Goal: Task Accomplishment & Management: Manage account settings

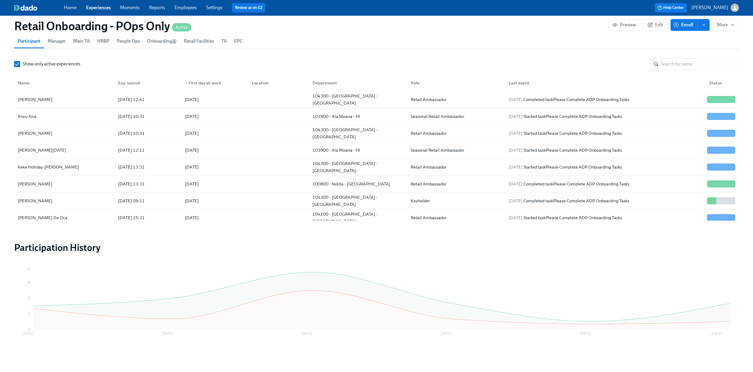
scroll to position [663, 0]
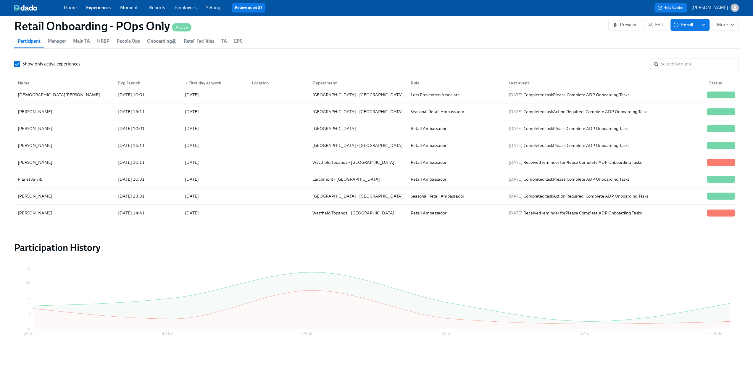
click at [96, 9] on link "Experiences" at bounding box center [98, 8] width 25 height 6
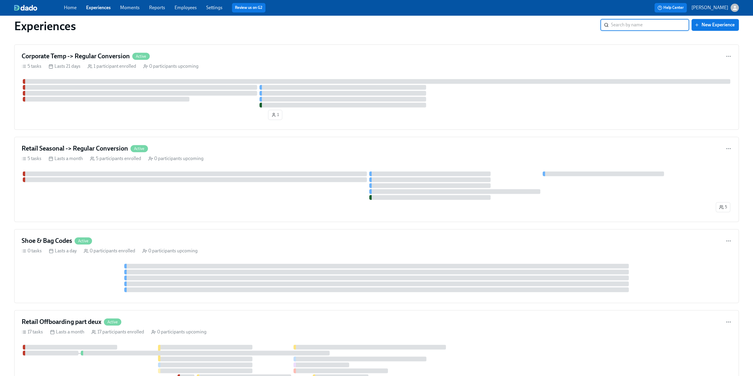
scroll to position [740, 0]
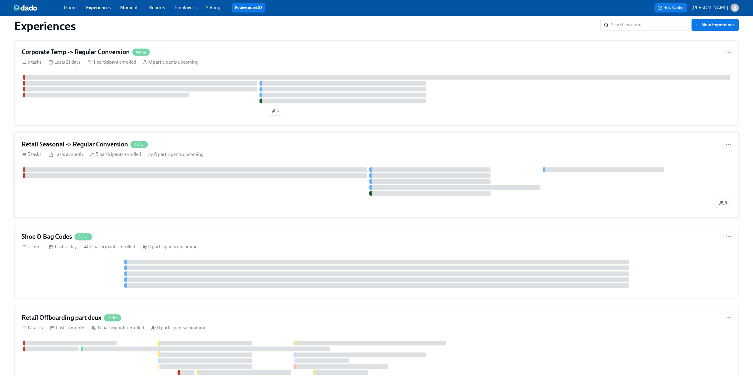
click at [67, 144] on h4 "Retail Seasonal -> Regular Conversion" at bounding box center [75, 144] width 107 height 9
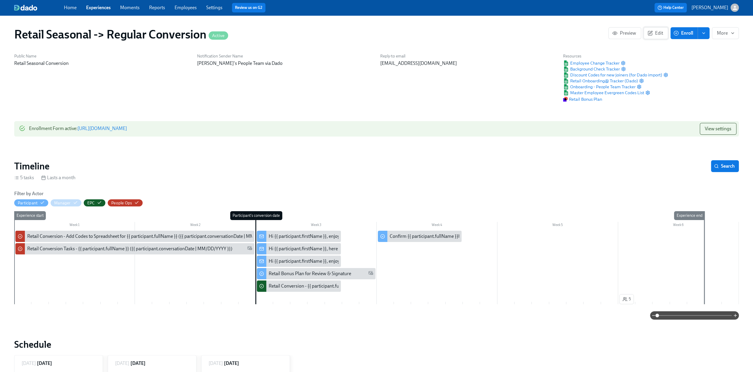
click at [654, 33] on span "Edit" at bounding box center [656, 33] width 14 height 6
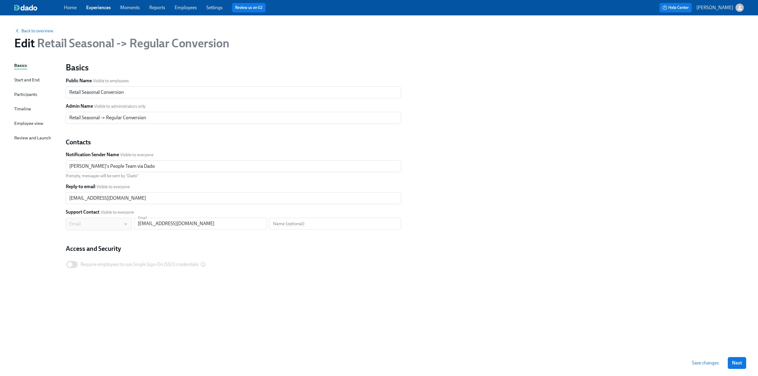
click at [22, 110] on div "Timeline" at bounding box center [22, 109] width 17 height 7
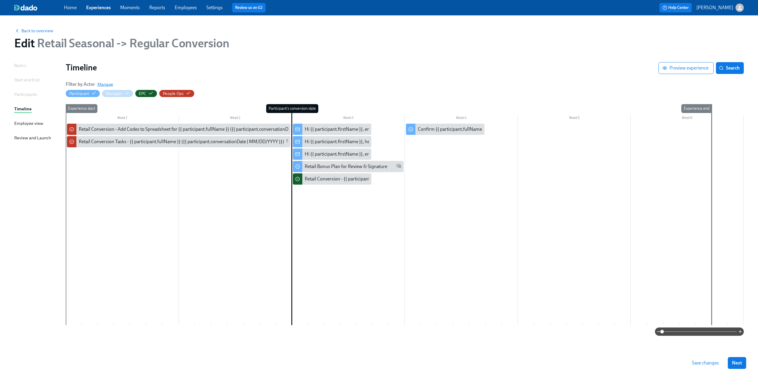
click at [109, 84] on span "Manage" at bounding box center [105, 84] width 16 height 6
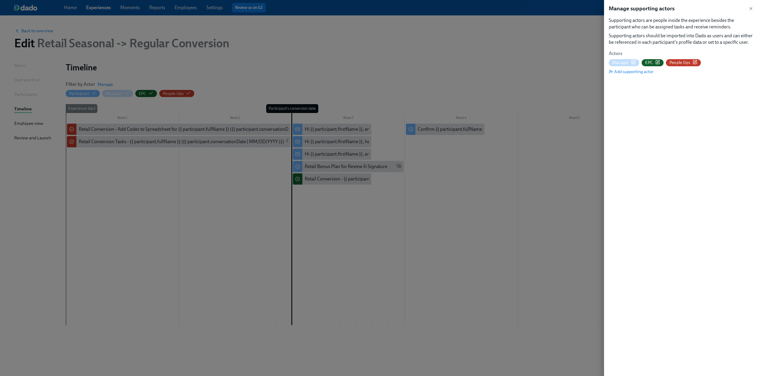
click at [683, 63] on span "People Ops" at bounding box center [679, 63] width 21 height 6
click at [751, 8] on icon "button" at bounding box center [750, 8] width 2 height 2
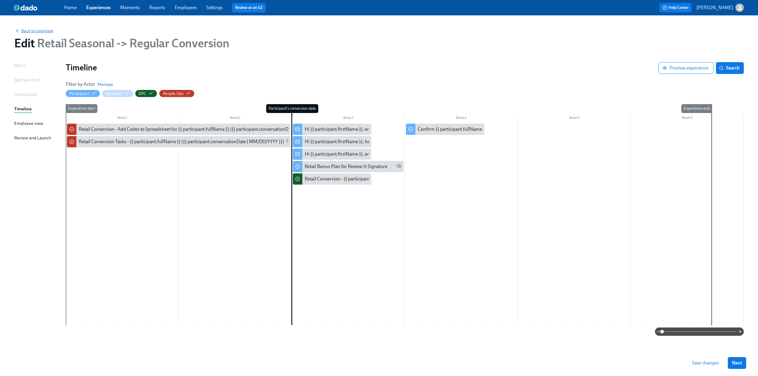
click at [32, 32] on span "Back to overview" at bounding box center [33, 31] width 39 height 6
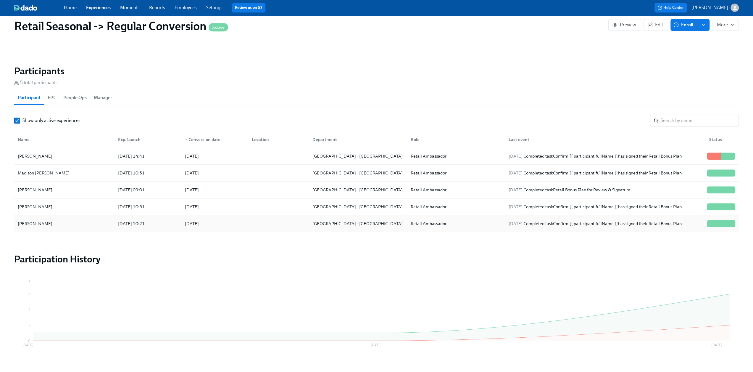
scroll to position [468, 0]
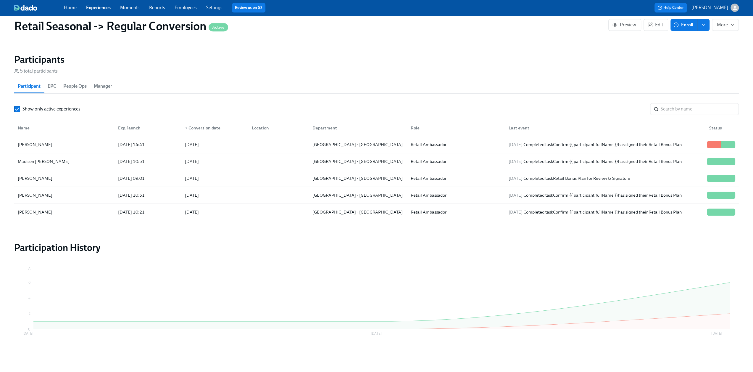
click at [90, 8] on link "Experiences" at bounding box center [98, 8] width 25 height 6
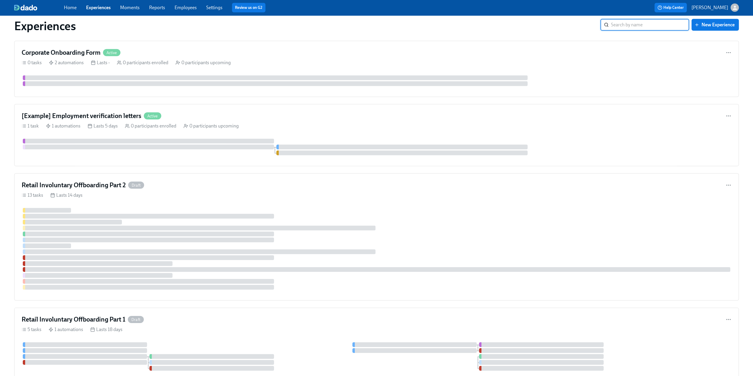
scroll to position [1746, 0]
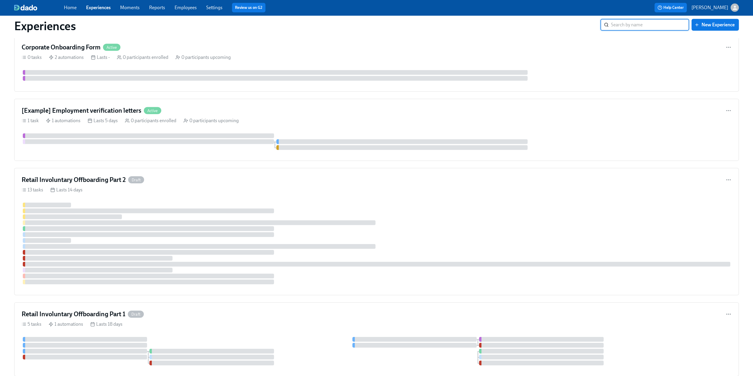
click at [658, 22] on input "search" at bounding box center [650, 25] width 78 height 12
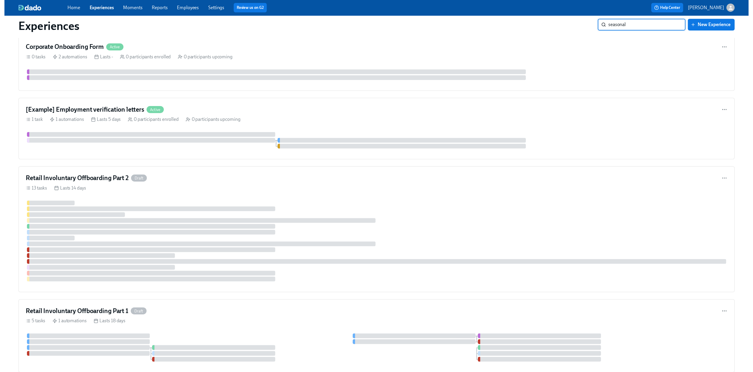
scroll to position [0, 0]
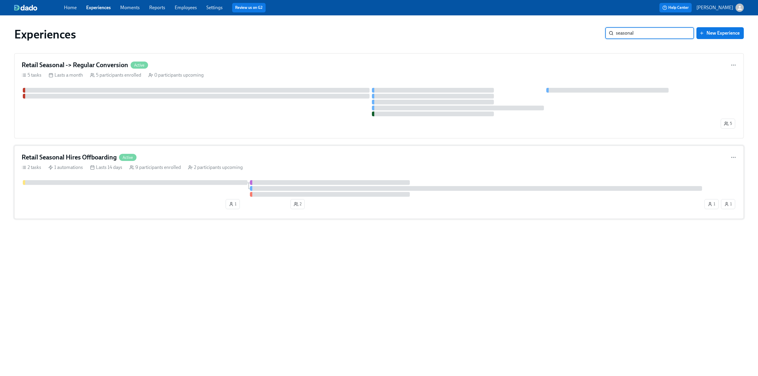
type input "seasonal"
click at [79, 157] on h4 "Retail Seasonal Hires Offboarding" at bounding box center [69, 157] width 95 height 9
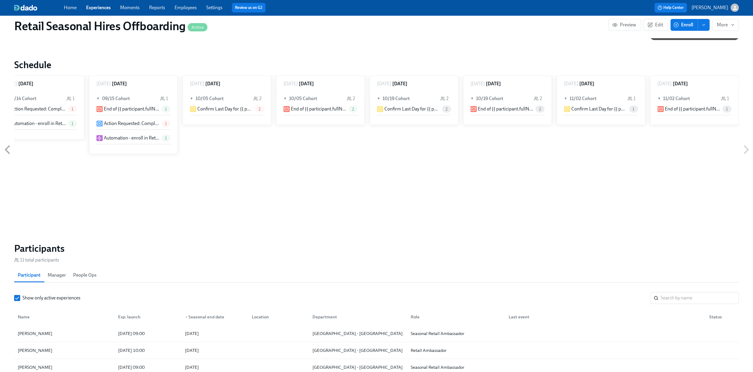
scroll to position [118, 0]
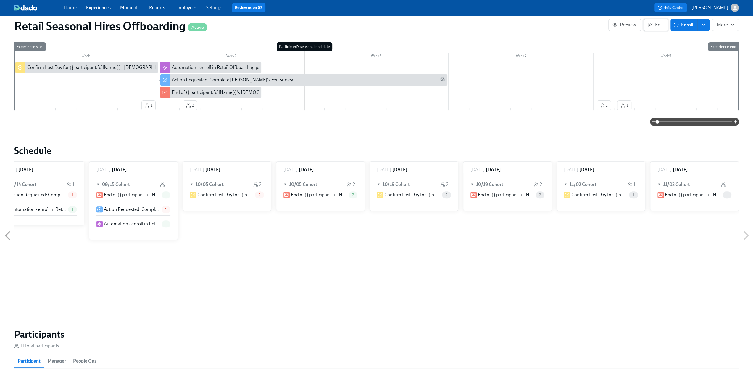
click at [657, 23] on span "Edit" at bounding box center [656, 25] width 14 height 6
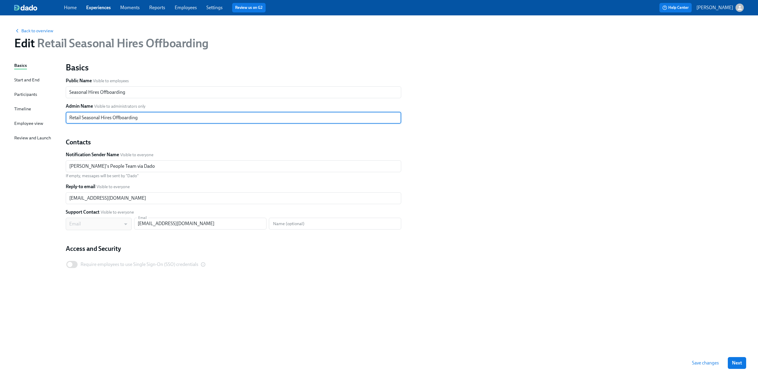
drag, startPoint x: 111, startPoint y: 119, endPoint x: 100, endPoint y: 118, distance: 11.3
click at [100, 118] on input "Retail Seasonal Hires Offboarding" at bounding box center [233, 118] width 335 height 12
type input "Retail Seasonal Offboarding"
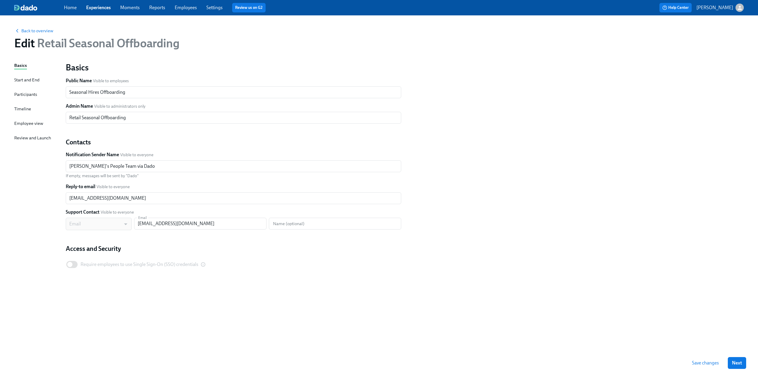
click at [702, 364] on span "Save changes" at bounding box center [705, 363] width 27 height 6
click at [44, 31] on span "Back to overview" at bounding box center [33, 31] width 39 height 6
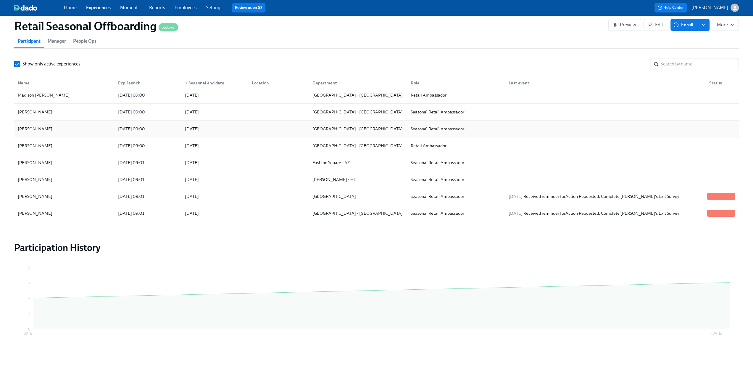
scroll to position [438, 0]
click at [77, 177] on div "Mandy Williams" at bounding box center [64, 179] width 98 height 12
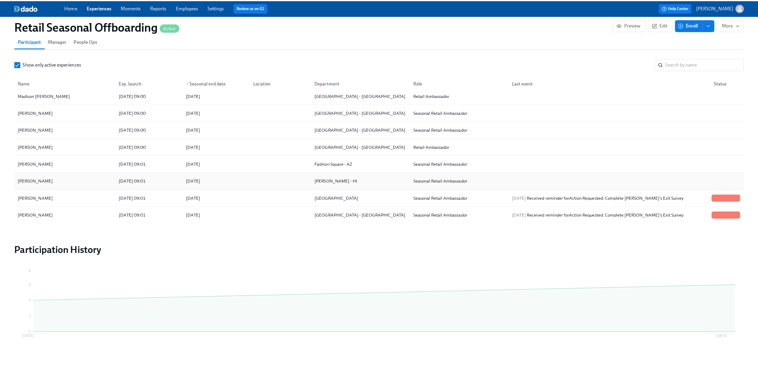
scroll to position [0, 205]
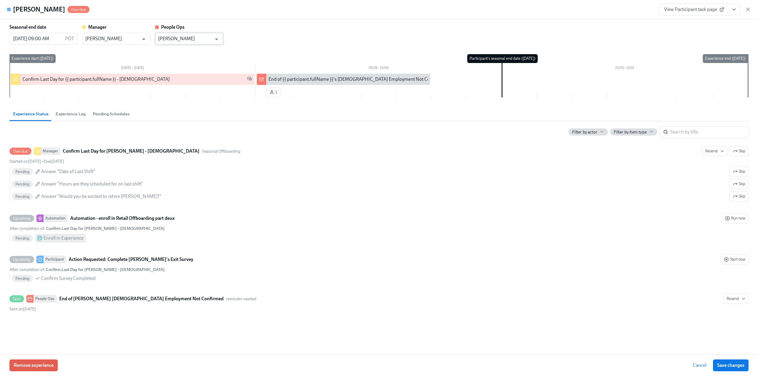
click at [209, 39] on input "[PERSON_NAME]" at bounding box center [185, 39] width 54 height 12
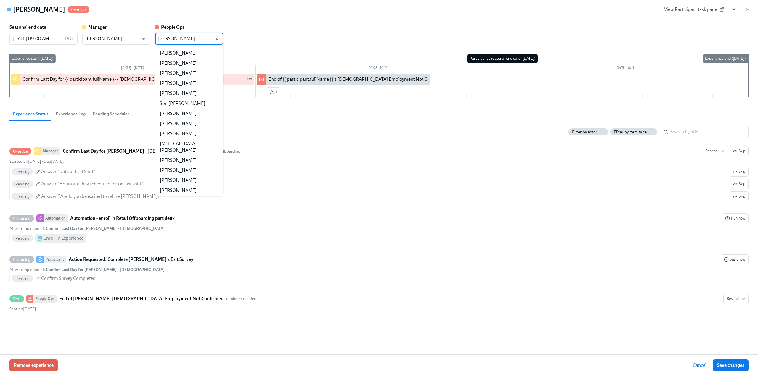
scroll to position [7344, 0]
click at [255, 37] on div "Seasonal end date 10/05/2025 09:00 AM PDT ​ Manager Vien Castle ​ People Ops Ma…" at bounding box center [378, 34] width 739 height 21
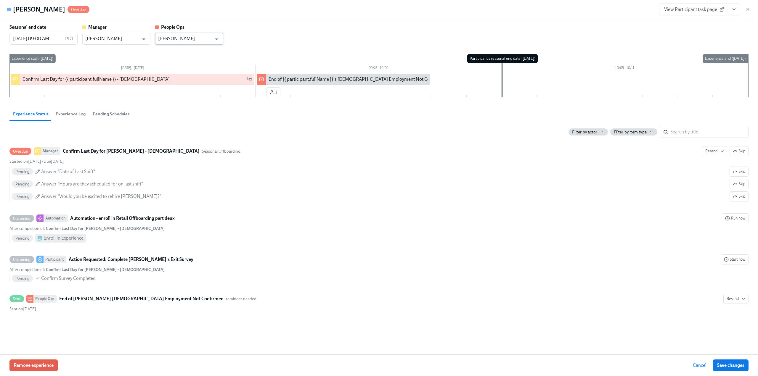
click at [190, 40] on input "[PERSON_NAME]" at bounding box center [185, 39] width 54 height 12
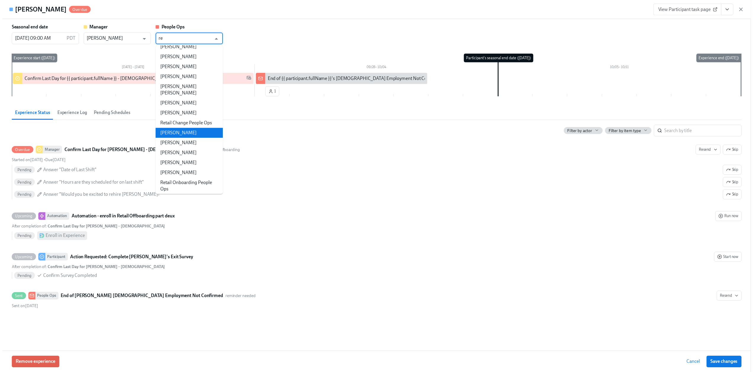
scroll to position [0, 0]
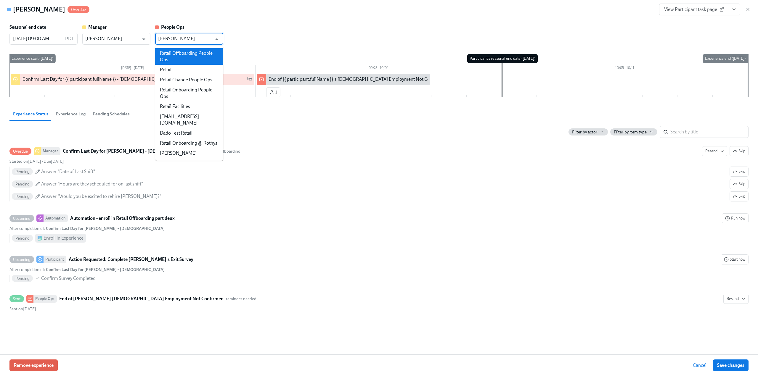
click at [186, 53] on li "Retail Offboarding People Ops" at bounding box center [189, 56] width 68 height 17
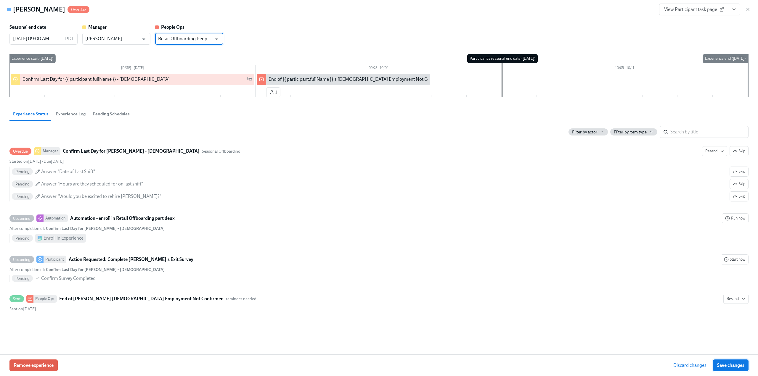
type input "Retail Offboarding People Ops"
click at [729, 365] on span "Save changes" at bounding box center [730, 365] width 27 height 6
type input "Retail Offboarding People Ops"
click at [745, 9] on icon "button" at bounding box center [748, 10] width 6 height 6
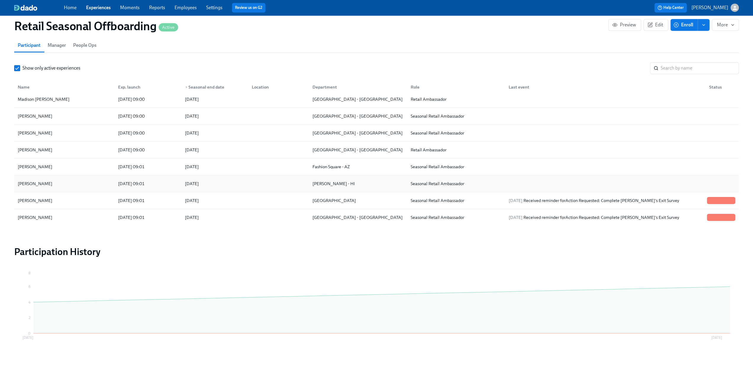
click at [77, 184] on div "Mandy Williams" at bounding box center [64, 184] width 98 height 12
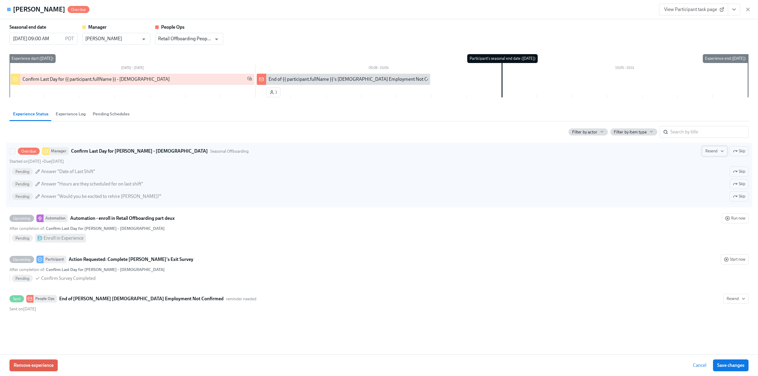
click at [710, 148] on span "Resend" at bounding box center [714, 151] width 19 height 6
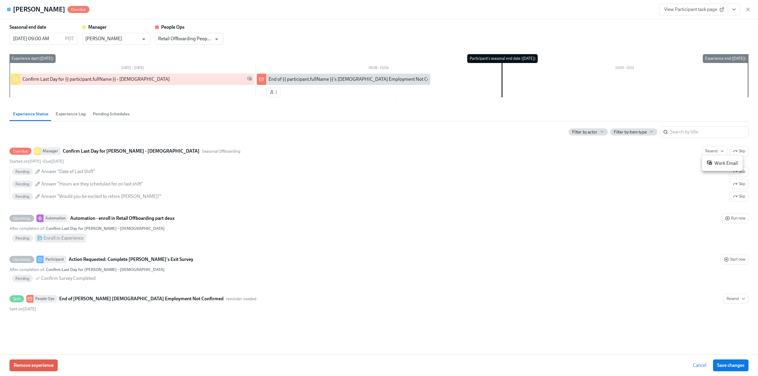
click at [714, 162] on div "Work Email" at bounding box center [721, 163] width 31 height 7
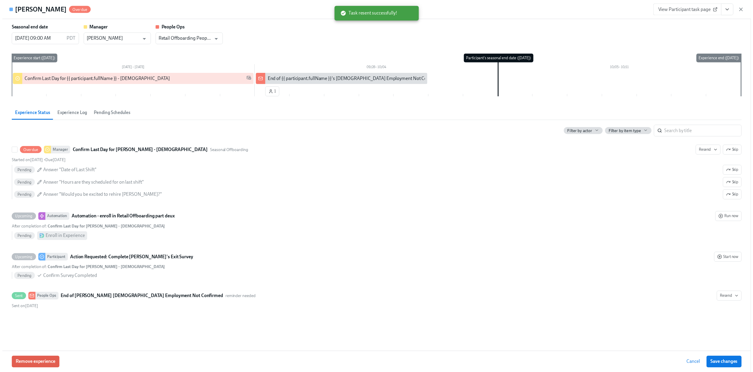
scroll to position [0, 205]
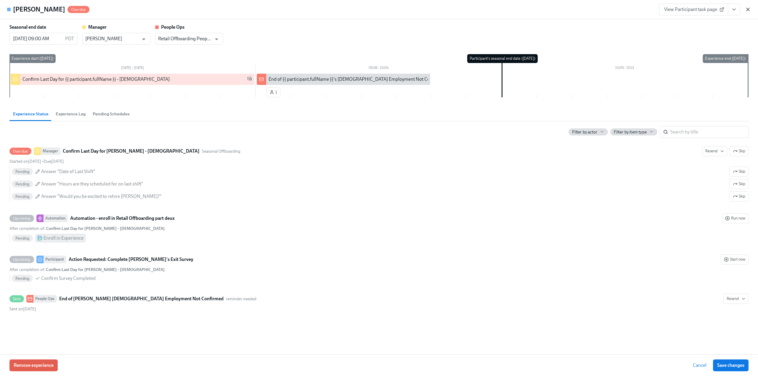
click at [747, 11] on icon "button" at bounding box center [748, 10] width 6 height 6
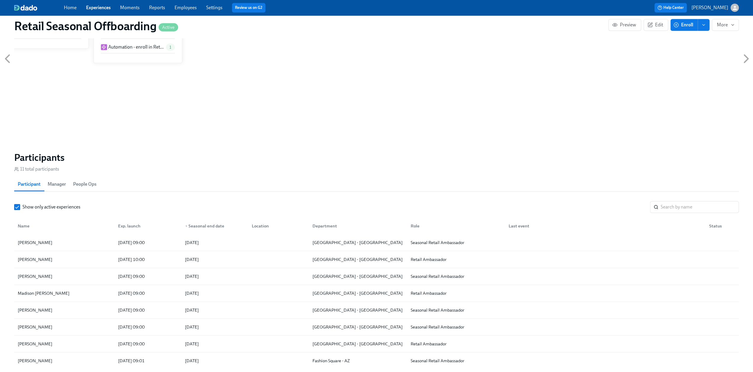
scroll to position [286, 0]
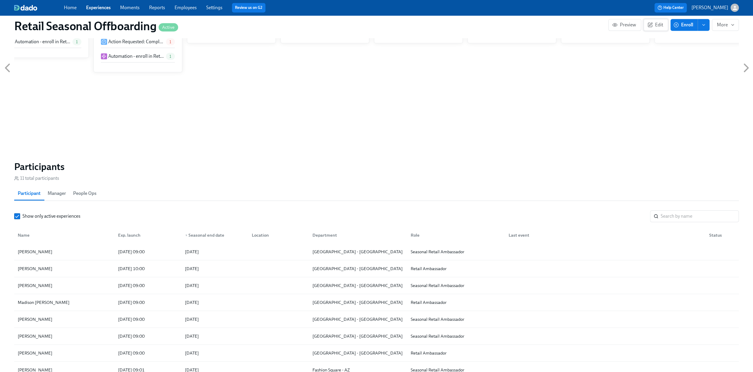
click at [656, 27] on span "Edit" at bounding box center [656, 25] width 14 height 6
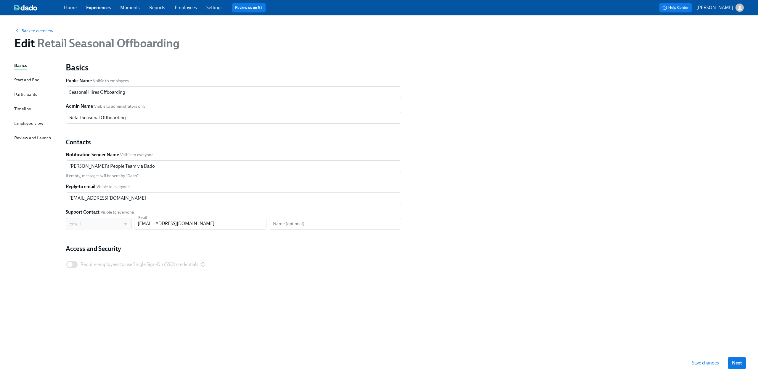
click at [26, 109] on div "Timeline" at bounding box center [22, 109] width 17 height 7
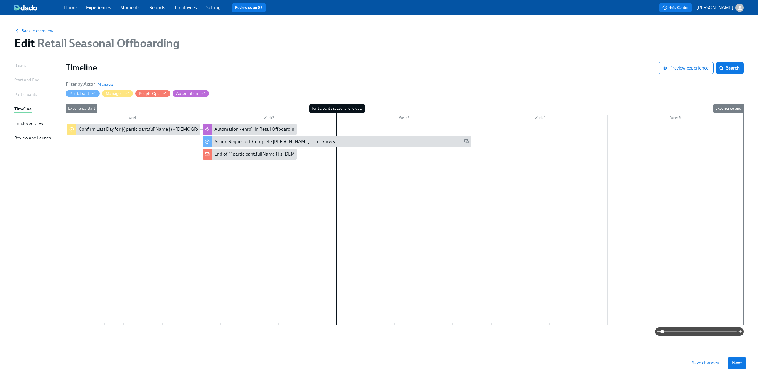
click at [104, 83] on span "Manage" at bounding box center [105, 84] width 16 height 6
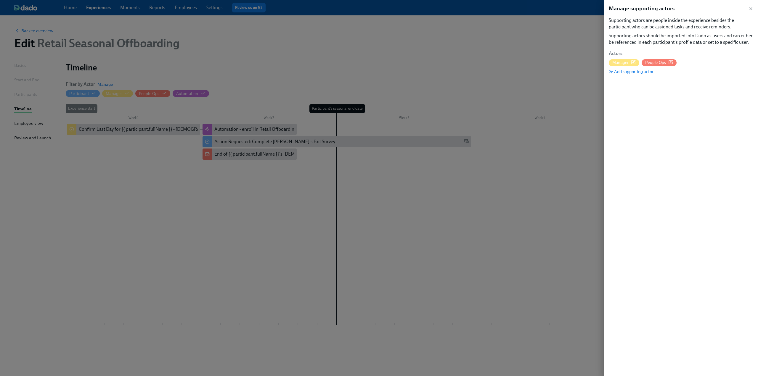
click at [661, 60] on span "People Ops" at bounding box center [655, 63] width 21 height 6
click at [43, 32] on div at bounding box center [379, 188] width 758 height 376
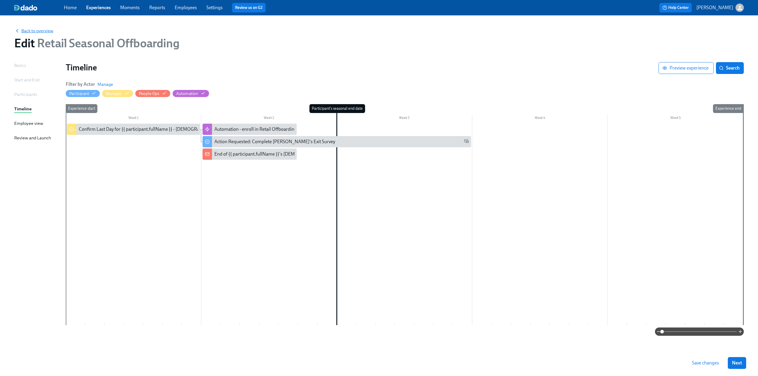
click at [40, 32] on span "Back to overview" at bounding box center [33, 31] width 39 height 6
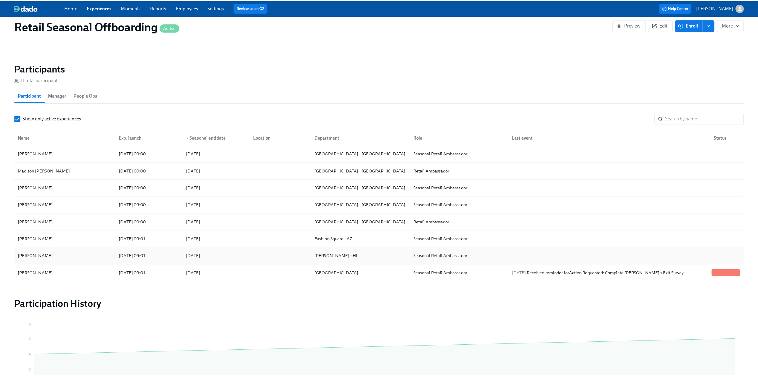
scroll to position [55, 0]
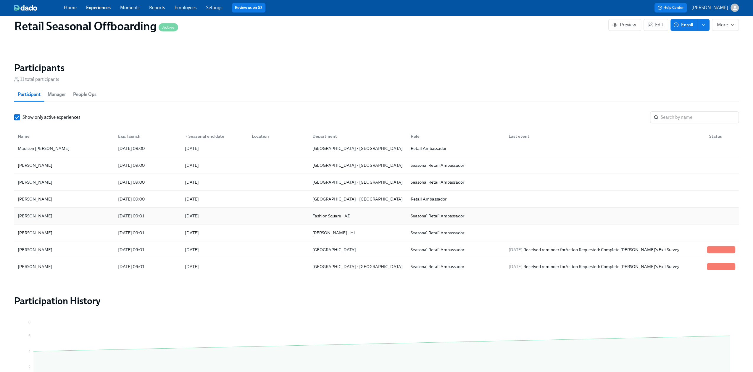
click at [65, 216] on div "Kasmira Jones" at bounding box center [64, 216] width 98 height 12
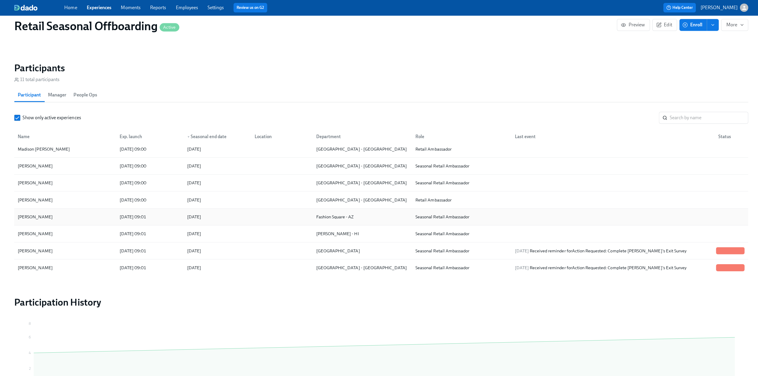
scroll to position [0, 205]
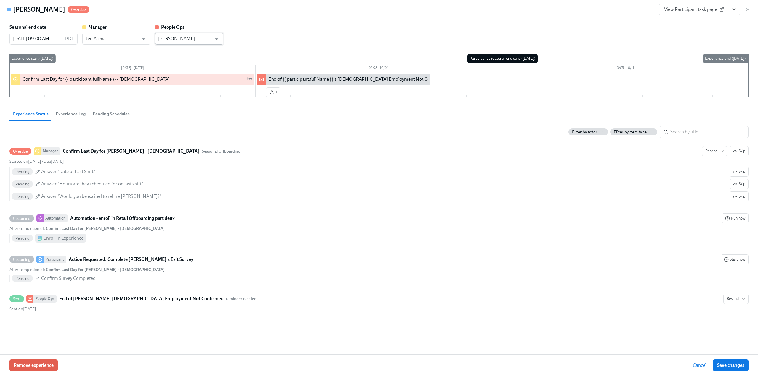
click at [190, 36] on input "[PERSON_NAME]" at bounding box center [185, 39] width 54 height 12
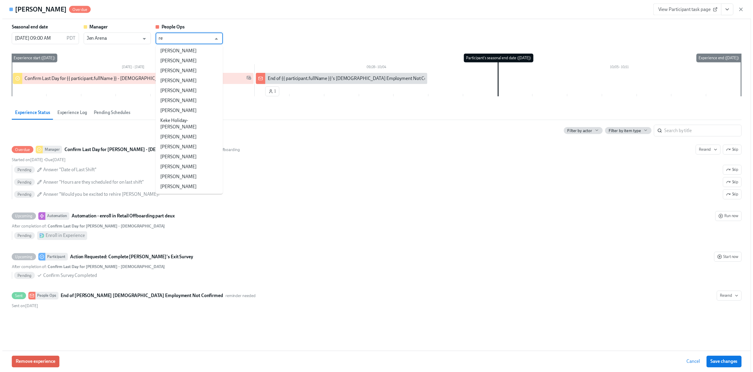
scroll to position [0, 0]
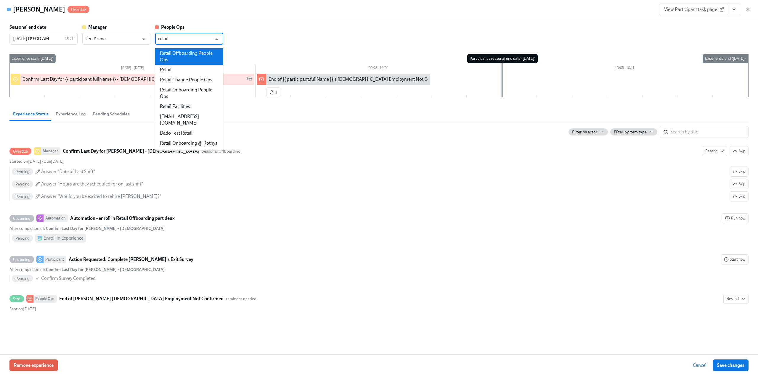
click at [187, 51] on li "Retail Offboarding People Ops" at bounding box center [189, 56] width 68 height 17
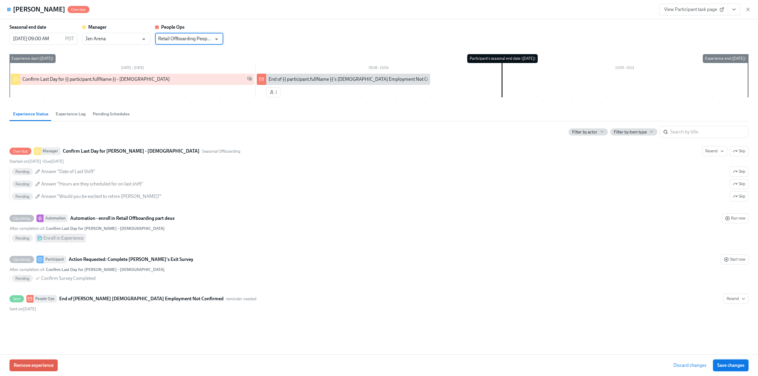
type input "Retail Offboarding People Ops"
click at [726, 363] on span "Save changes" at bounding box center [730, 365] width 27 height 6
type input "Retail Offboarding People Ops"
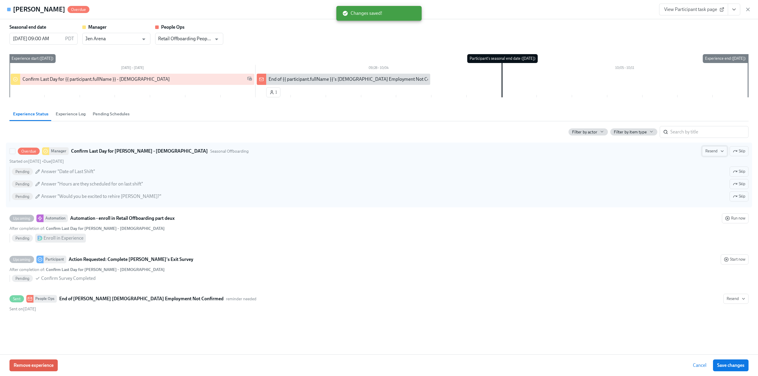
click at [710, 151] on span "Resend" at bounding box center [714, 151] width 19 height 6
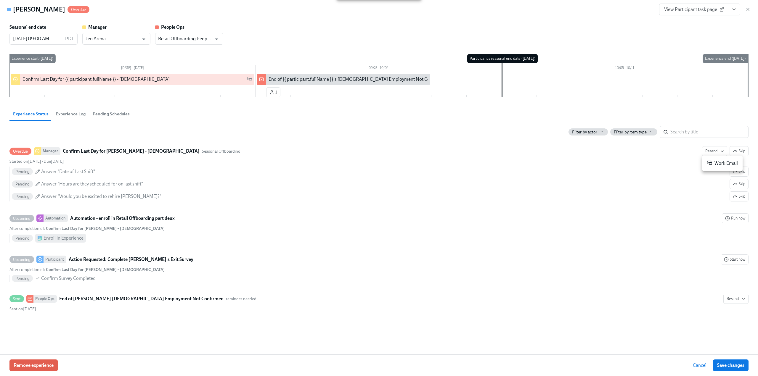
click at [713, 165] on div "Work Email" at bounding box center [721, 163] width 31 height 7
click at [747, 10] on icon "button" at bounding box center [747, 9] width 3 height 3
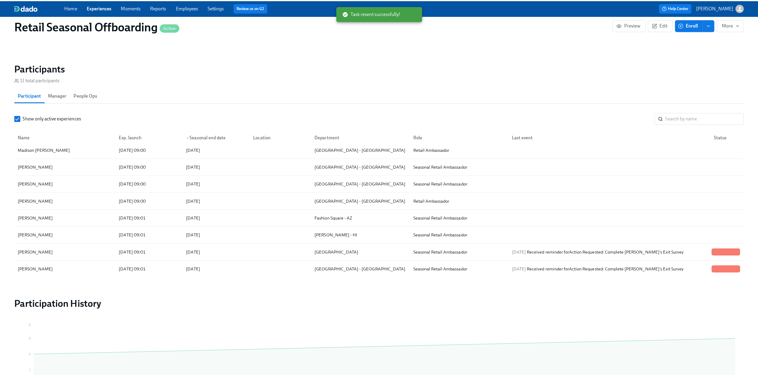
scroll to position [0, 201]
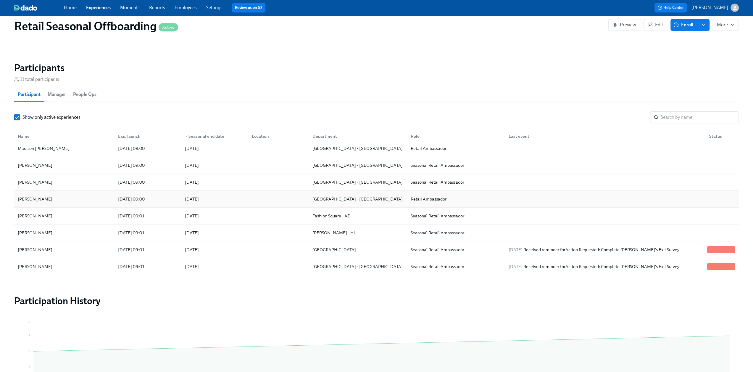
click at [46, 197] on div "Jannyse Sanchez" at bounding box center [34, 198] width 39 height 7
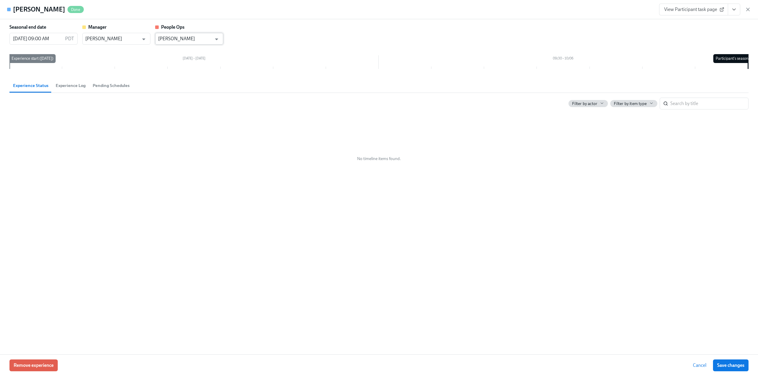
click at [181, 38] on input "[PERSON_NAME]" at bounding box center [185, 39] width 54 height 12
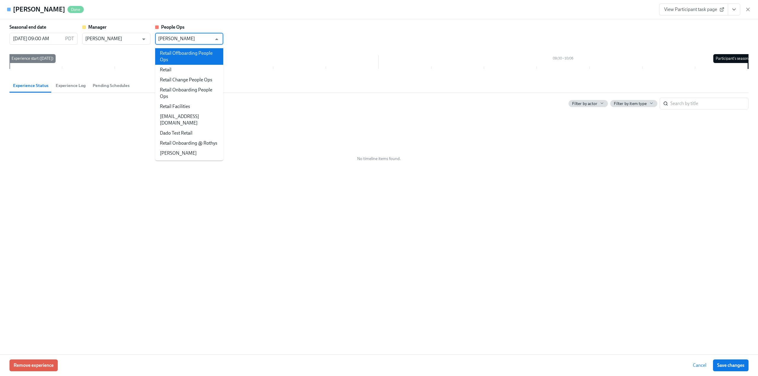
click at [182, 52] on li "Retail Offboarding People Ops" at bounding box center [189, 56] width 68 height 17
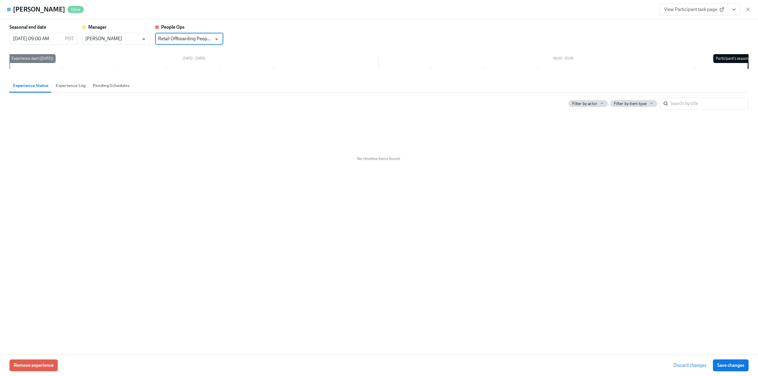
type input "Retail Offboarding People Ops"
click at [724, 362] on button "Save changes" at bounding box center [731, 366] width 36 height 12
type input "Retail Offboarding People Ops"
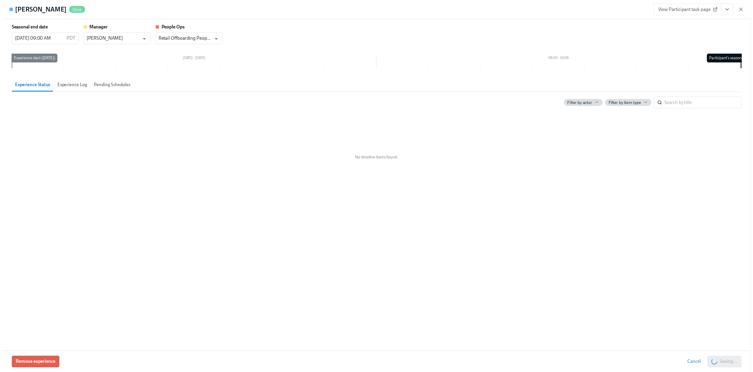
scroll to position [0, 205]
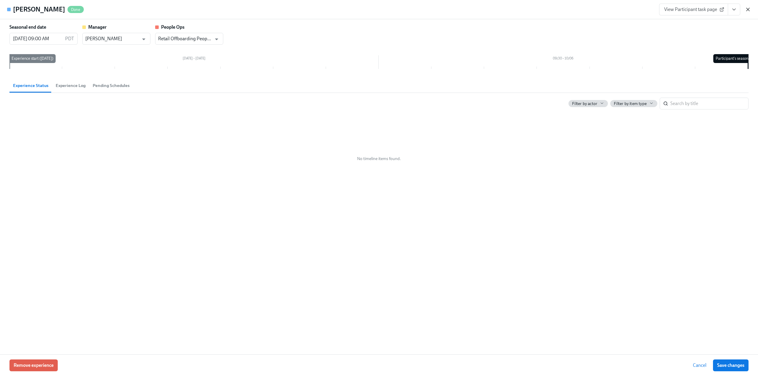
click at [747, 8] on icon "button" at bounding box center [748, 10] width 6 height 6
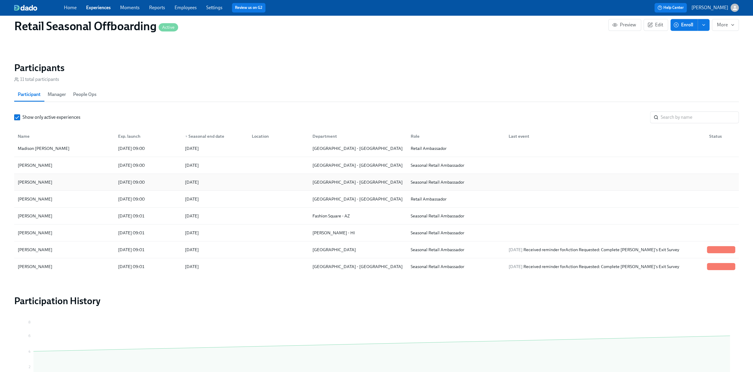
click at [39, 183] on div "Roneil Smith" at bounding box center [34, 181] width 39 height 7
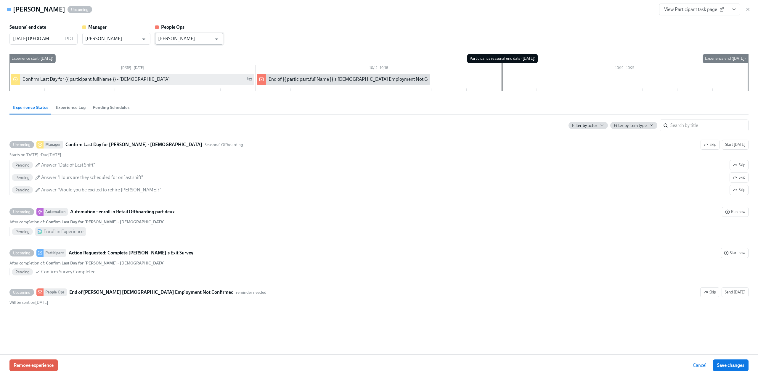
click at [184, 38] on input "[PERSON_NAME]" at bounding box center [185, 39] width 54 height 12
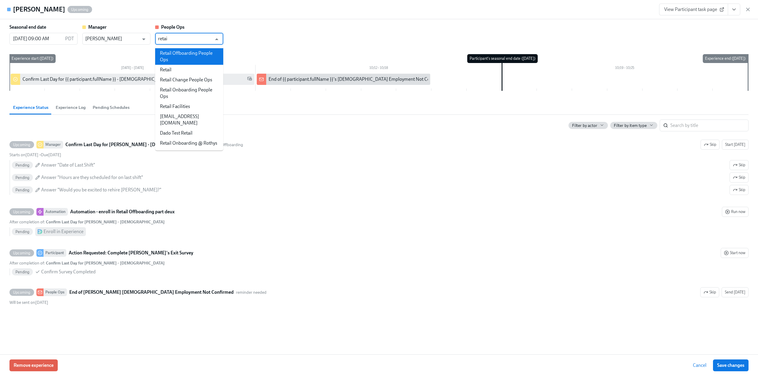
click at [182, 51] on li "Retail Offboarding People Ops" at bounding box center [189, 56] width 68 height 17
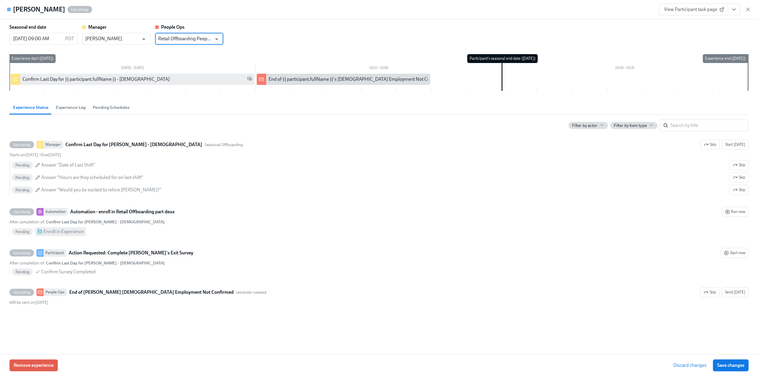
type input "Retail Offboarding People Ops"
click at [730, 366] on span "Save changes" at bounding box center [730, 365] width 27 height 6
type input "Retail Offboarding People Ops"
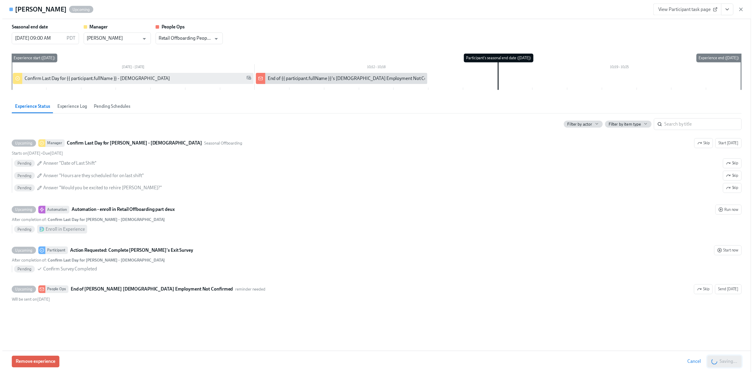
scroll to position [0, 205]
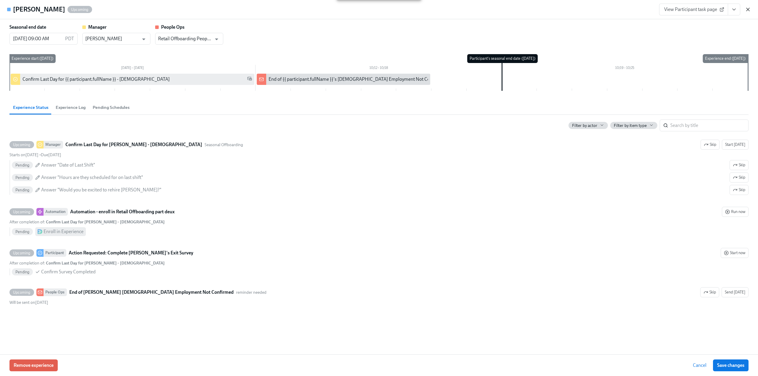
click at [748, 8] on icon "button" at bounding box center [748, 10] width 6 height 6
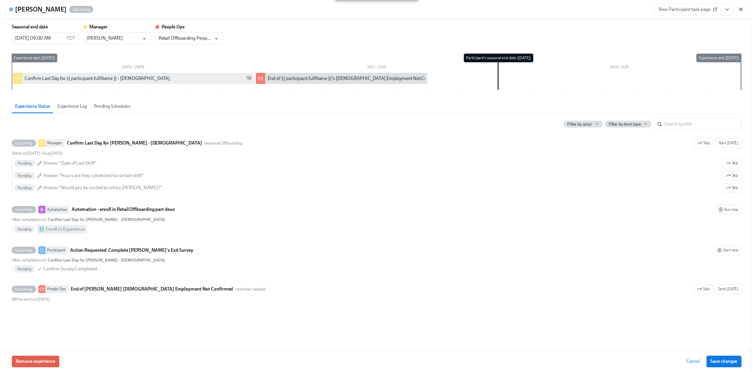
scroll to position [0, 201]
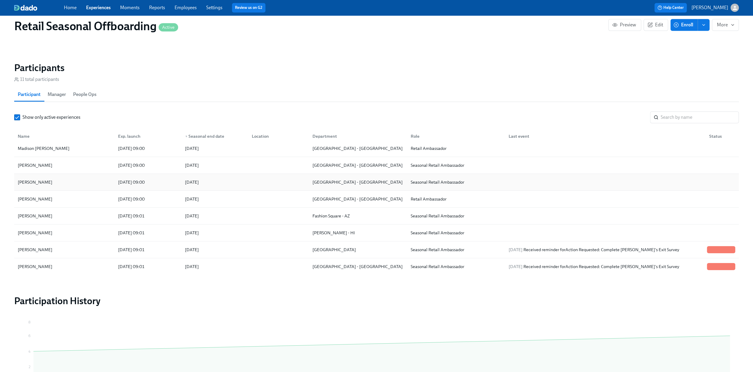
click at [32, 180] on div "Roneil Smith" at bounding box center [34, 181] width 39 height 7
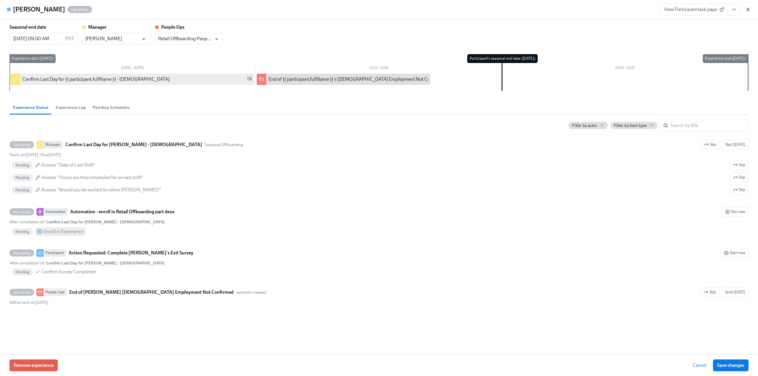
click at [748, 8] on icon "button" at bounding box center [748, 10] width 6 height 6
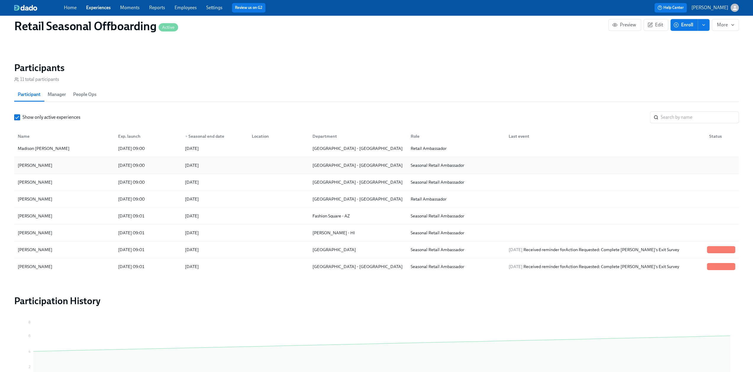
click at [37, 162] on div "Roneil Smith" at bounding box center [34, 165] width 39 height 7
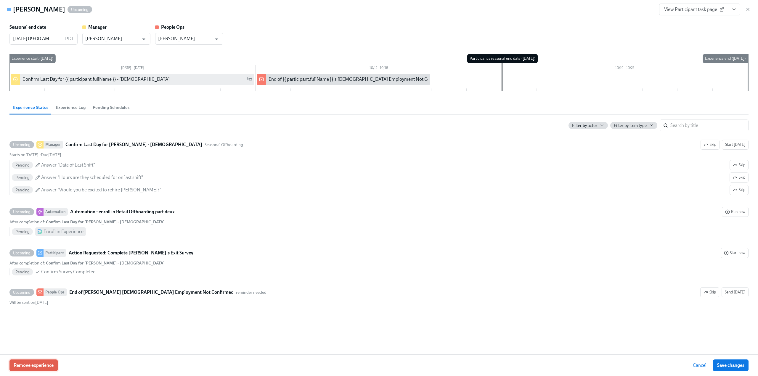
click at [41, 366] on span "Remove experience" at bounding box center [34, 365] width 40 height 6
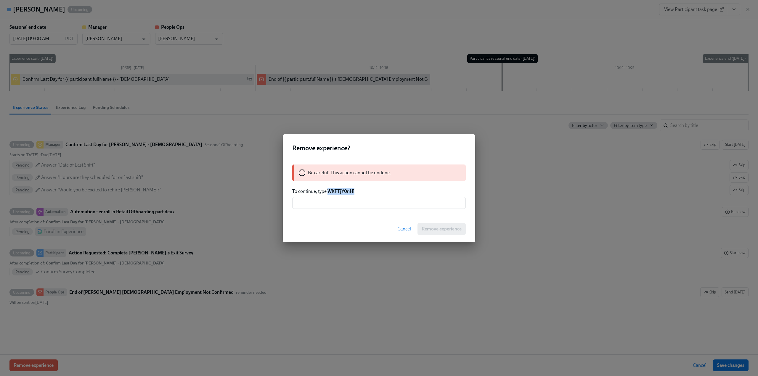
drag, startPoint x: 358, startPoint y: 193, endPoint x: 328, endPoint y: 193, distance: 29.9
click at [328, 193] on p "To continue, type WKFTjY0nHl" at bounding box center [378, 191] width 173 height 7
copy strong "WKFTjY0nHl"
click at [322, 202] on input "text" at bounding box center [378, 203] width 173 height 12
paste input "WKFTjY0nHl"
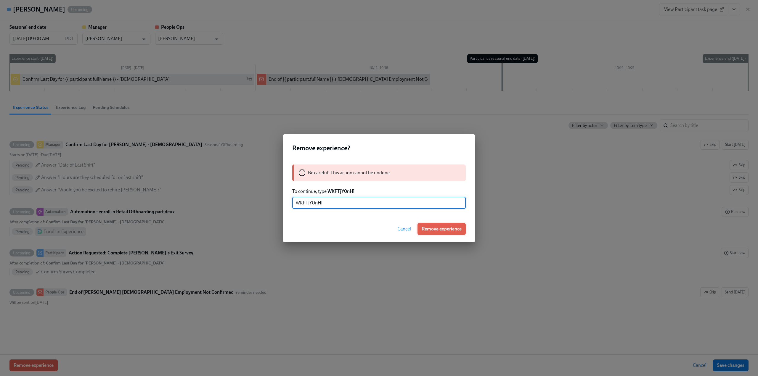
type input "WKFTjY0nHl"
click at [458, 231] on span "Remove experience" at bounding box center [441, 229] width 40 height 6
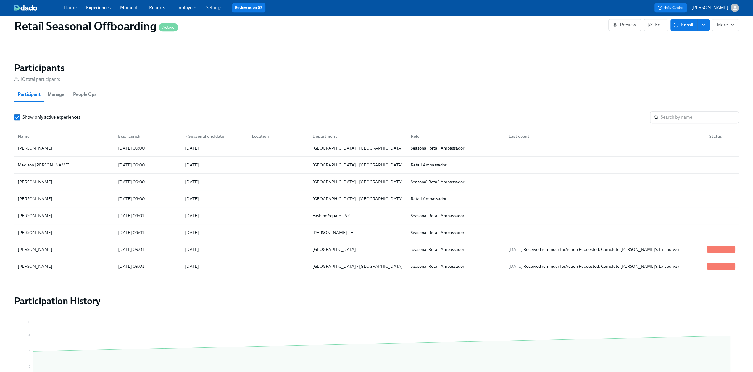
scroll to position [0, 205]
click at [57, 177] on div "Roneil Smith" at bounding box center [64, 182] width 98 height 12
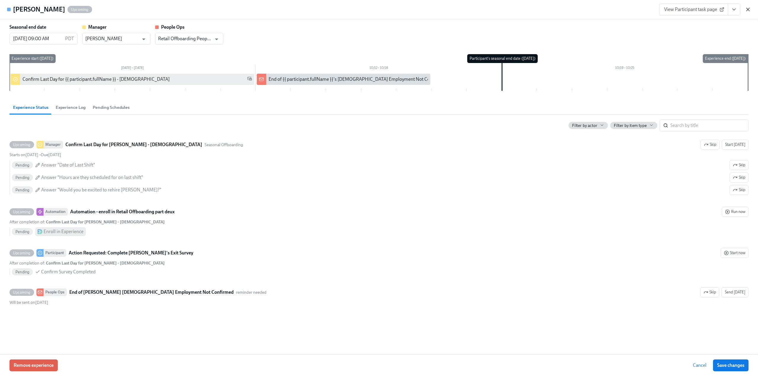
click at [747, 9] on icon "button" at bounding box center [747, 9] width 3 height 3
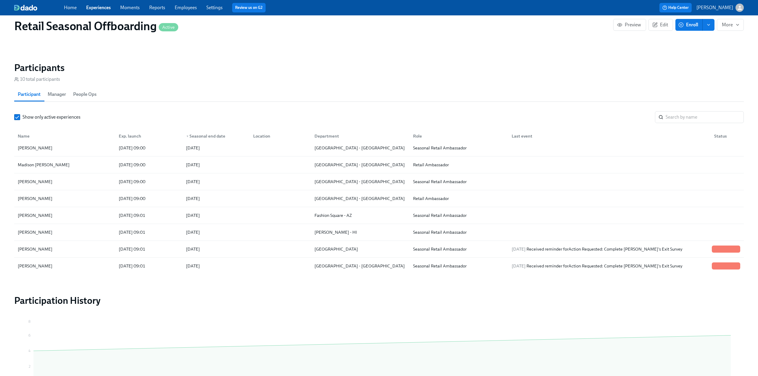
scroll to position [0, 201]
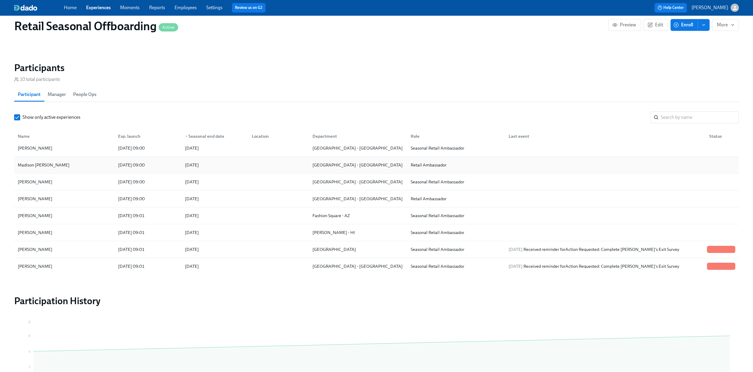
click at [50, 162] on div "Madison Spaulding" at bounding box center [43, 164] width 57 height 7
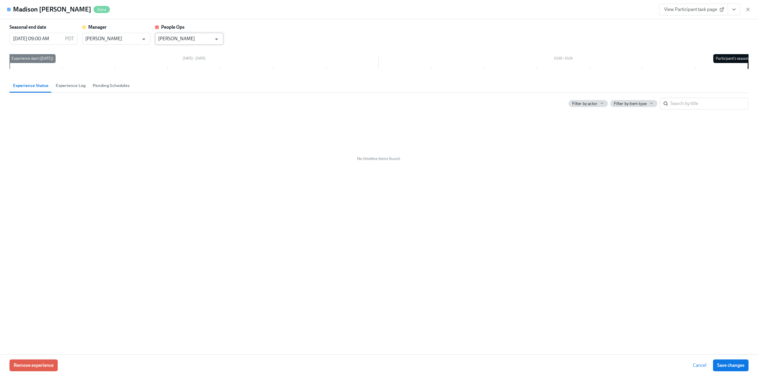
click at [182, 34] on input "[PERSON_NAME]" at bounding box center [185, 39] width 54 height 12
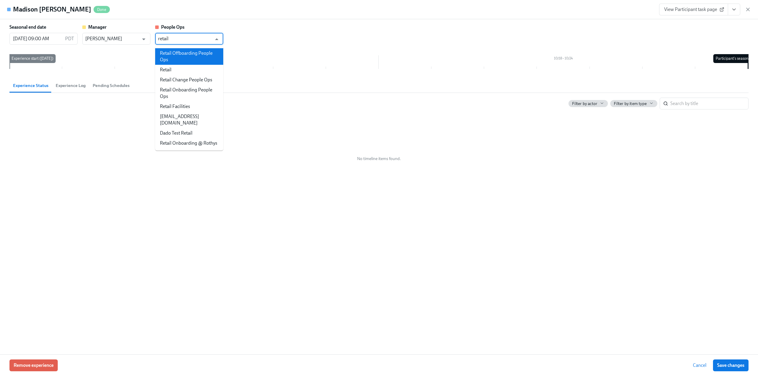
click at [182, 51] on li "Retail Offboarding People Ops" at bounding box center [189, 56] width 68 height 17
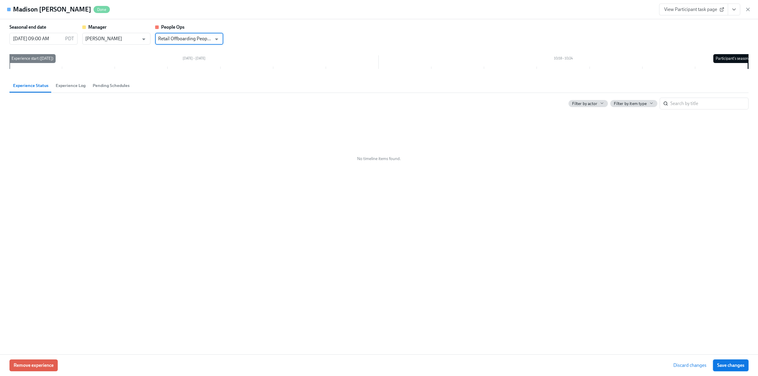
type input "Retail Offboarding People Ops"
click at [725, 365] on span "Save changes" at bounding box center [730, 365] width 27 height 6
type input "Retail Offboarding People Ops"
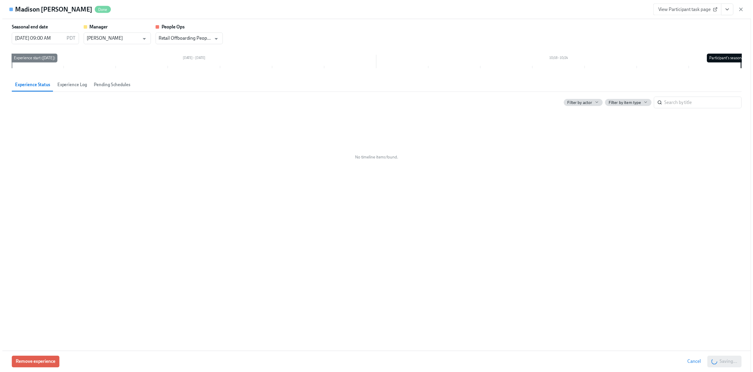
scroll to position [0, 205]
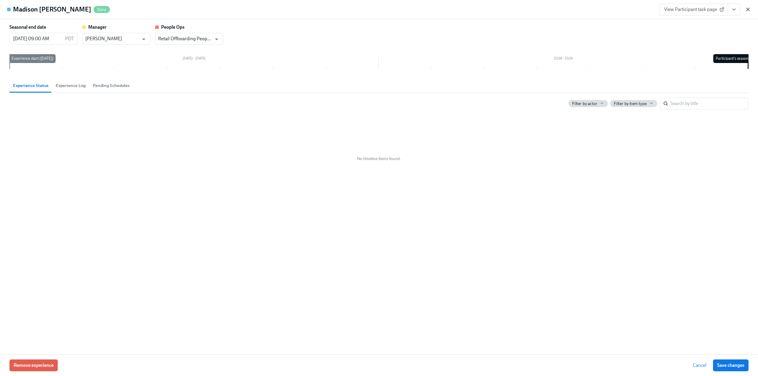
click at [748, 9] on icon "button" at bounding box center [747, 9] width 3 height 3
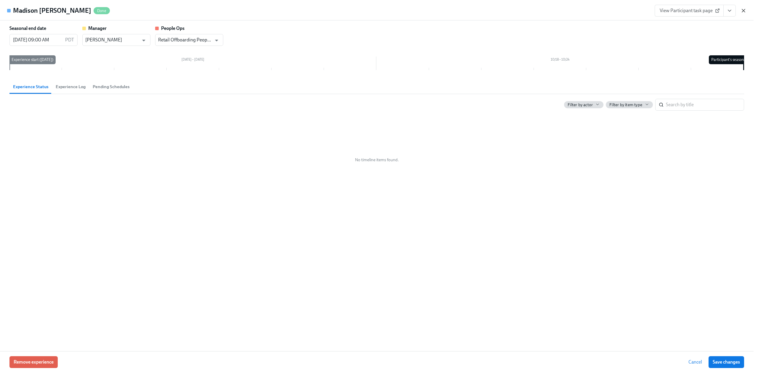
scroll to position [0, 201]
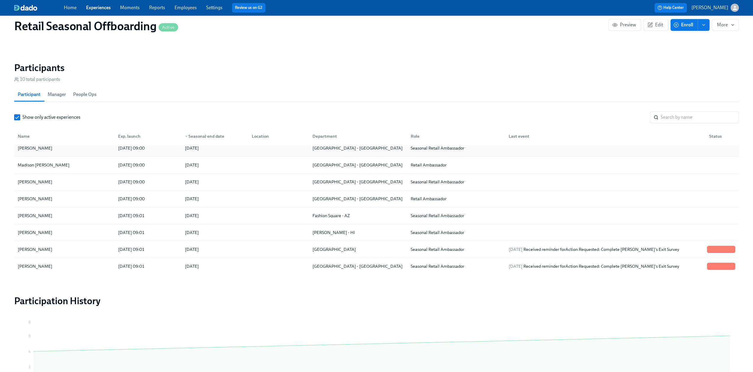
click at [43, 148] on div "[PERSON_NAME]" at bounding box center [34, 147] width 39 height 7
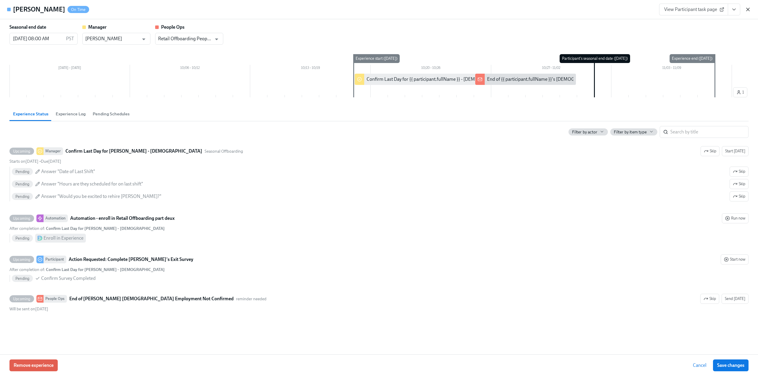
click at [748, 9] on icon "button" at bounding box center [748, 10] width 6 height 6
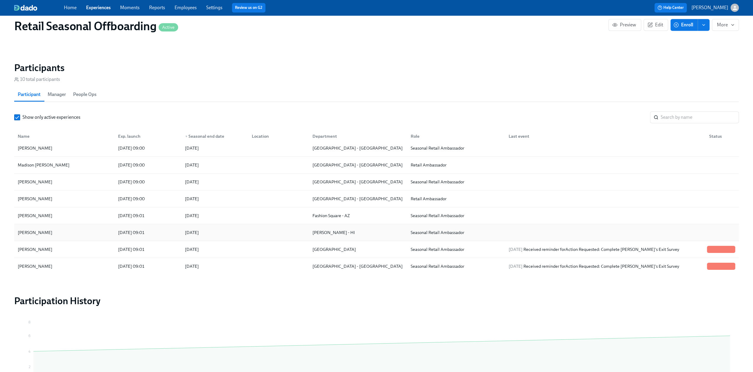
click at [73, 233] on div "Mandy Williams" at bounding box center [64, 232] width 98 height 12
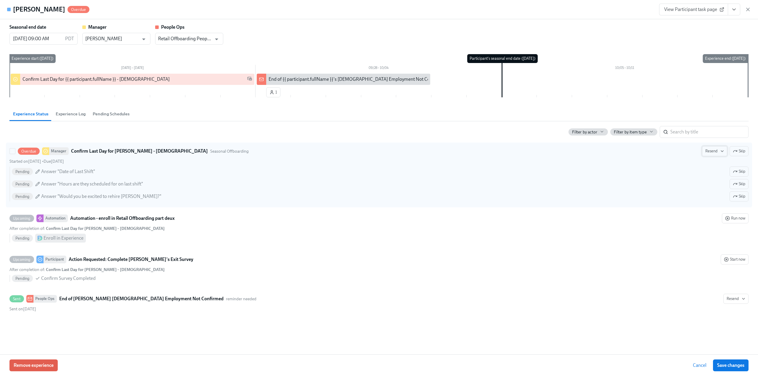
click at [713, 149] on span "Resend" at bounding box center [714, 151] width 19 height 6
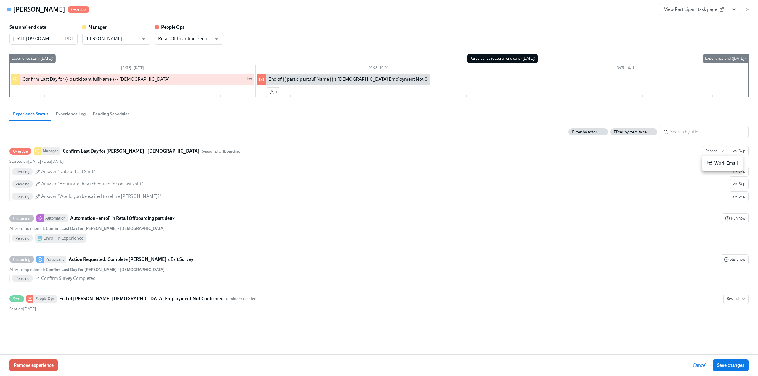
click at [716, 164] on div "Work Email" at bounding box center [721, 163] width 31 height 7
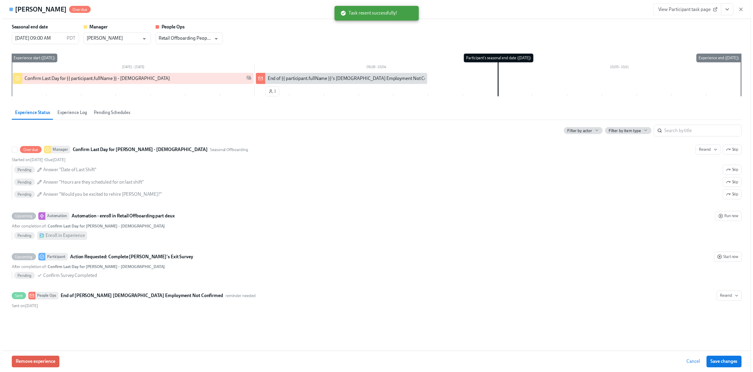
scroll to position [0, 205]
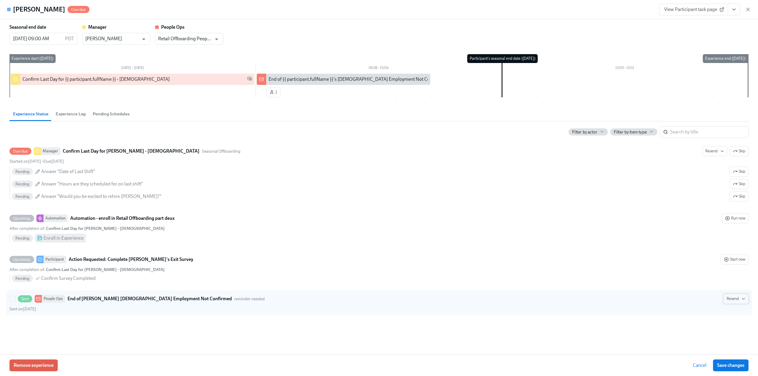
click at [732, 298] on span "Resend" at bounding box center [735, 299] width 19 height 6
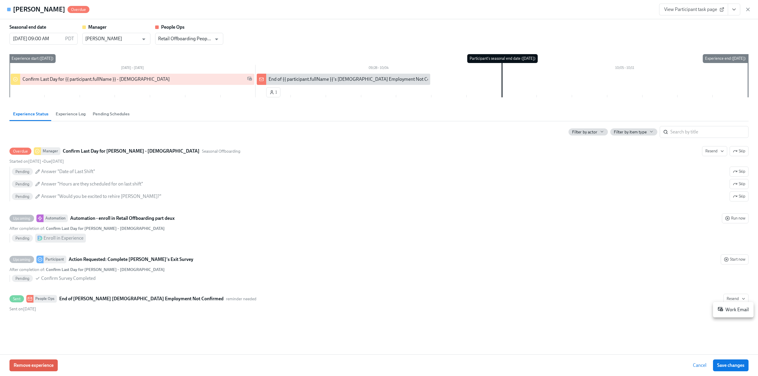
click at [733, 311] on div "Work Email" at bounding box center [732, 309] width 31 height 7
click at [748, 9] on icon "button" at bounding box center [748, 10] width 6 height 6
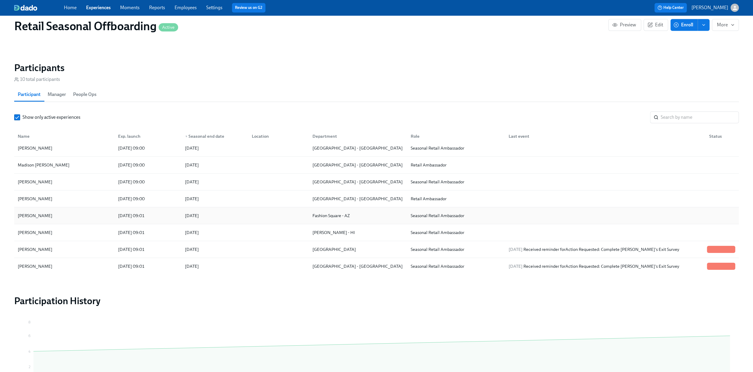
click at [50, 217] on div "Kasmira Jones" at bounding box center [64, 216] width 98 height 12
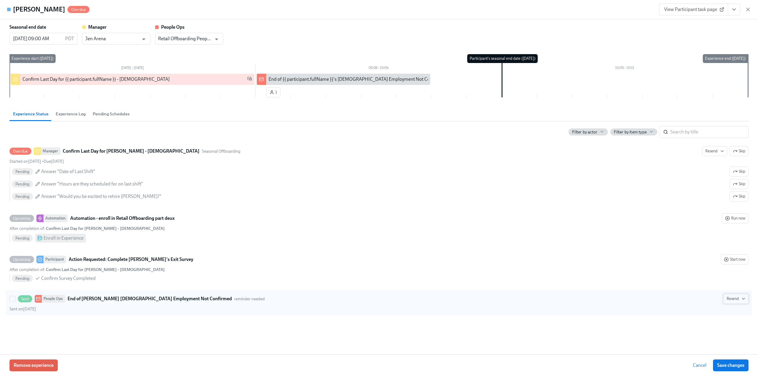
click at [735, 297] on span "Resend" at bounding box center [735, 299] width 19 height 6
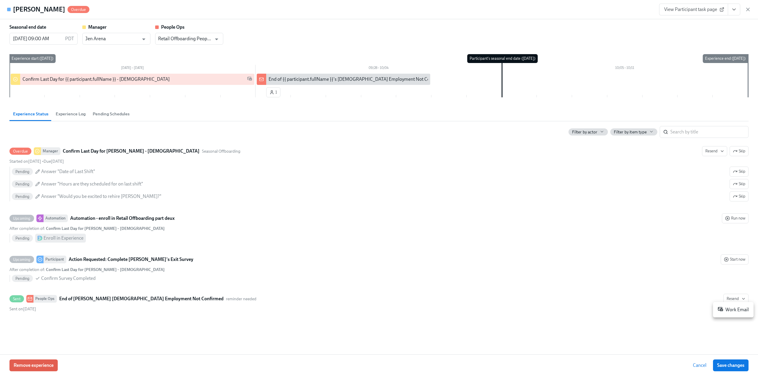
click at [733, 311] on div "Work Email" at bounding box center [732, 309] width 31 height 7
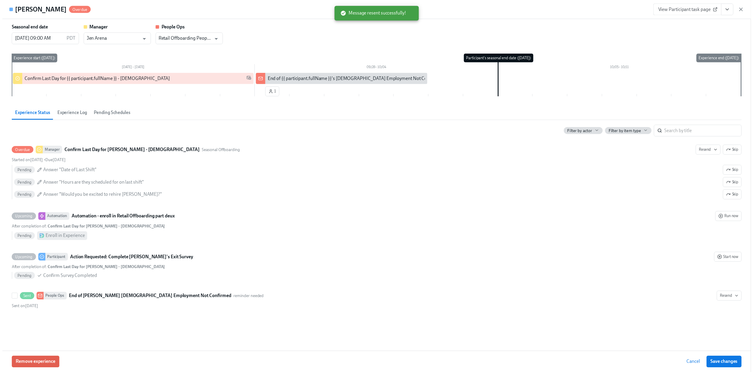
scroll to position [0, 205]
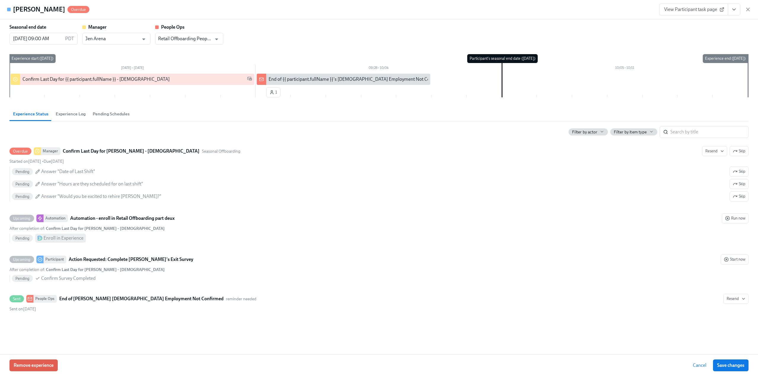
click at [747, 11] on icon "button" at bounding box center [748, 10] width 6 height 6
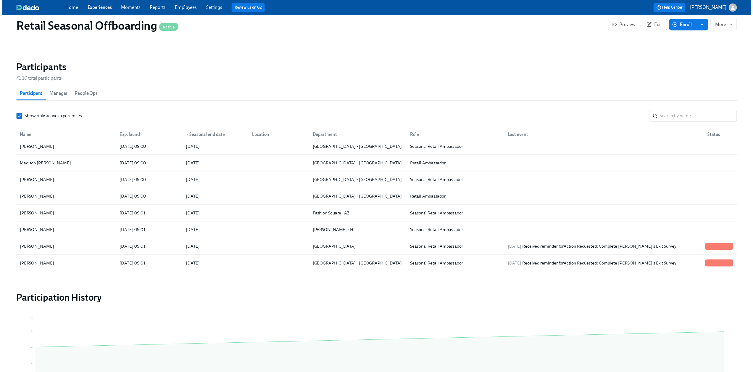
scroll to position [0, 201]
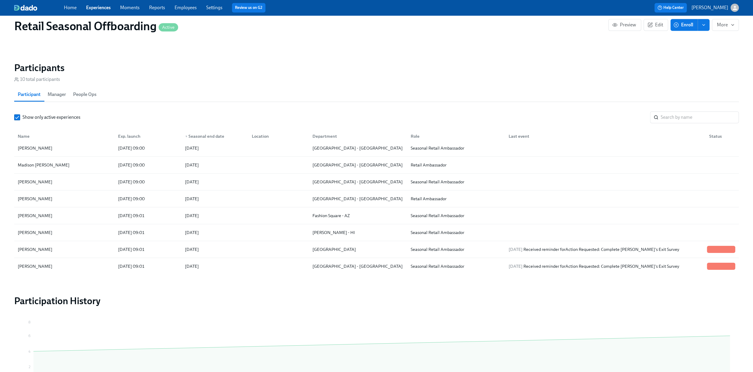
click at [102, 9] on link "Experiences" at bounding box center [98, 8] width 25 height 6
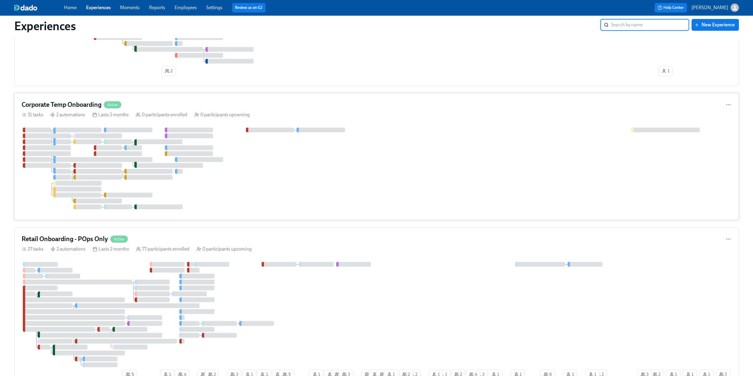
scroll to position [207, 0]
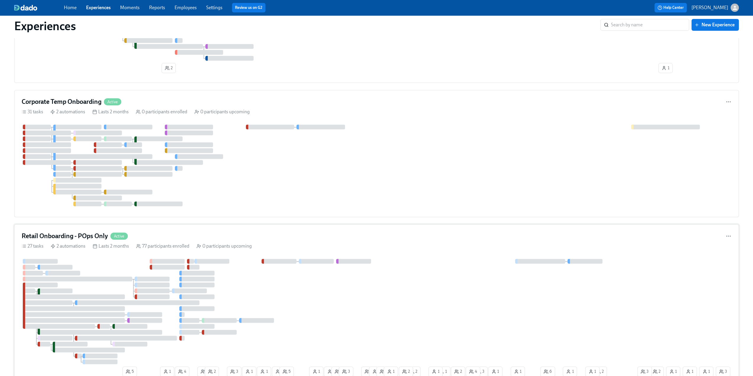
click at [92, 236] on h4 "Retail Onboarding - POps Only" at bounding box center [65, 236] width 86 height 9
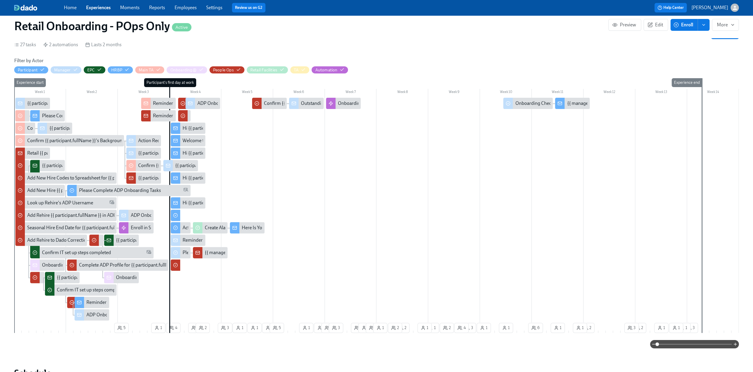
scroll to position [0, 7852]
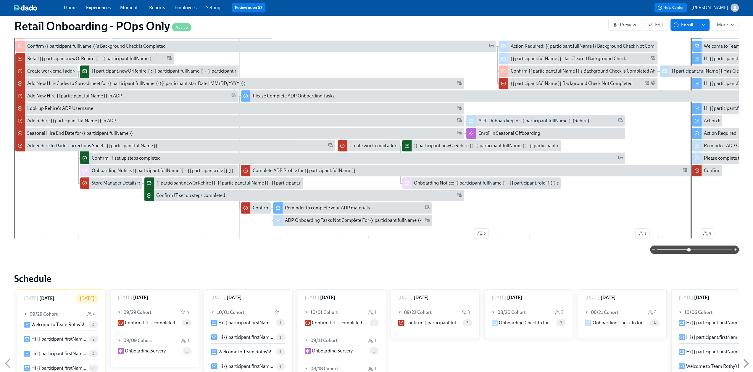
scroll to position [227, 0]
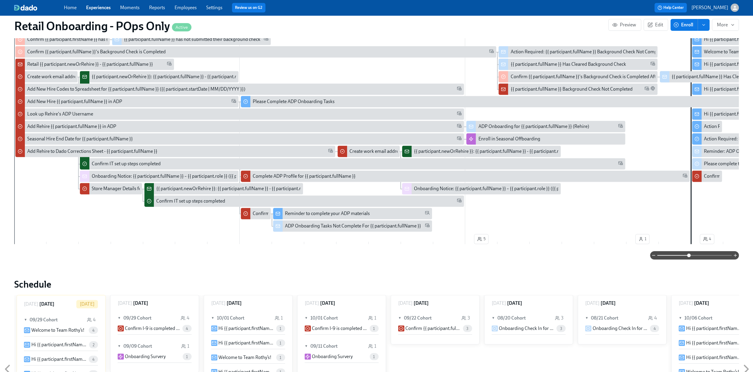
click at [75, 241] on div "Week 1 Week 2 Week 3 Week 4 Week 5 Week 6 Week 7 Week 8 Week 9 Week 10 Week 11 …" at bounding box center [376, 117] width 725 height 257
drag, startPoint x: 112, startPoint y: 257, endPoint x: 496, endPoint y: 250, distance: 383.6
click at [123, 246] on div "Filter by Actor Participant Manager EPC HRBP Main TA Onboarding@ People Ops Ret…" at bounding box center [376, 114] width 725 height 291
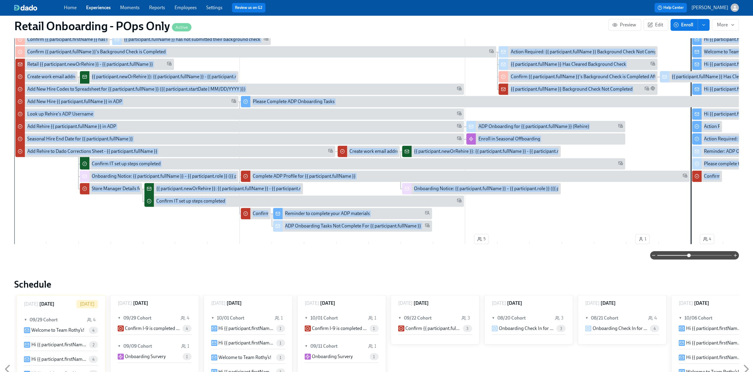
scroll to position [0, 634]
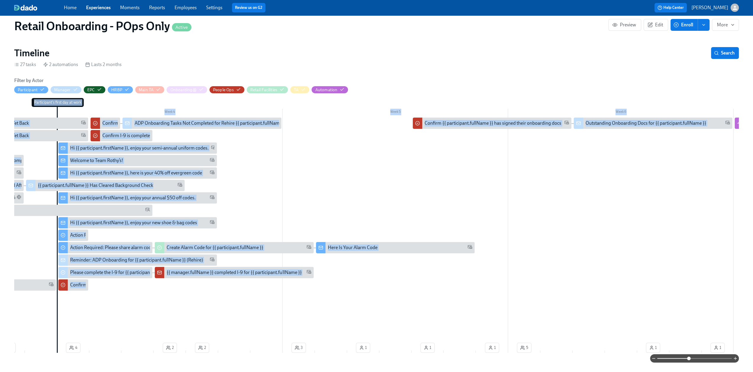
scroll to position [118, 1]
click at [599, 123] on div "Outstanding Onboarding Docs for {{ participant.fullName }}" at bounding box center [645, 123] width 121 height 7
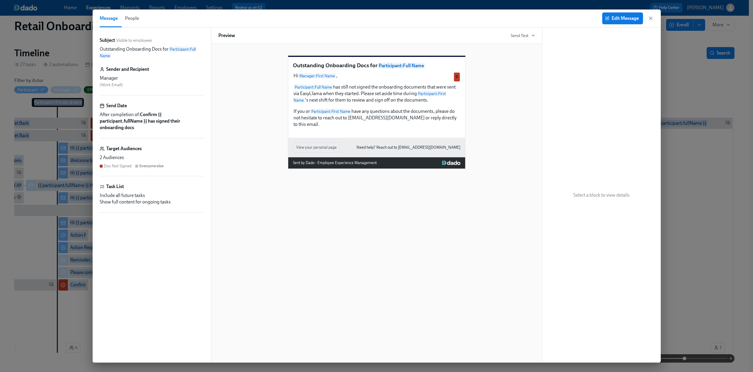
scroll to position [118, 0]
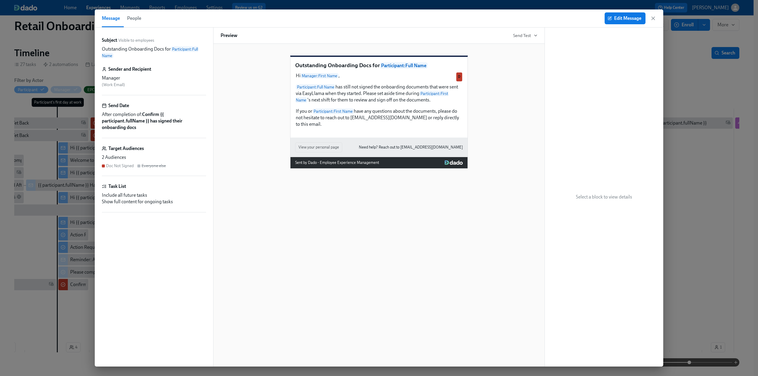
click at [656, 19] on div "Message People Edit Message" at bounding box center [379, 18] width 568 height 18
click at [653, 17] on icon "button" at bounding box center [652, 18] width 3 height 3
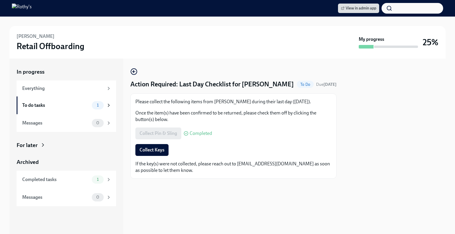
click at [157, 150] on span "Collect Keys" at bounding box center [151, 150] width 25 height 6
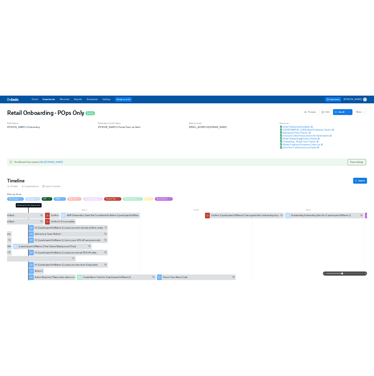
scroll to position [0, 10398]
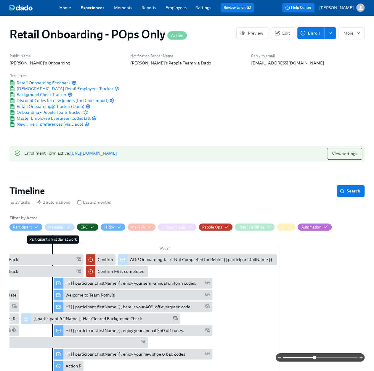
click at [86, 3] on div "Home Experiences Moments Reports Employees Settings Review us on G2 Help Center…" at bounding box center [187, 7] width 374 height 15
click at [85, 6] on link "Experiences" at bounding box center [92, 7] width 24 height 5
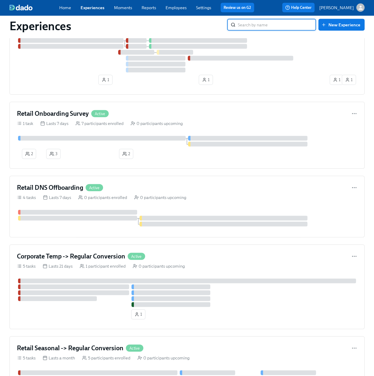
scroll to position [621, 0]
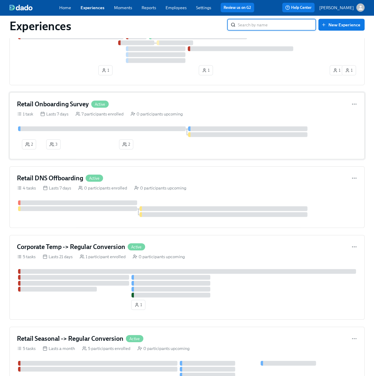
click at [65, 99] on div "Retail Onboarding Survey Active 1 task Lasts 7 days 7 participants enrolled 0 p…" at bounding box center [186, 125] width 355 height 67
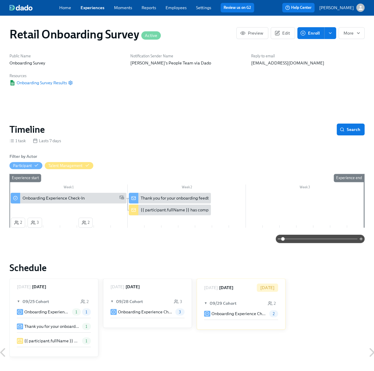
click at [330, 32] on icon "enroll" at bounding box center [330, 33] width 5 height 5
click at [310, 47] on span "Enroll manually" at bounding box center [314, 47] width 31 height 6
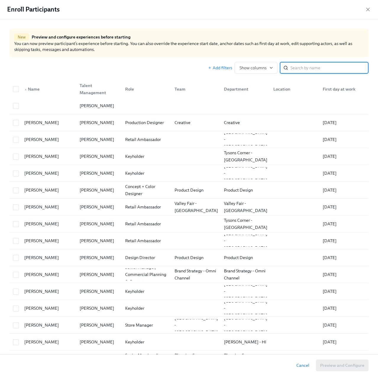
click at [294, 64] on input "search" at bounding box center [330, 68] width 78 height 12
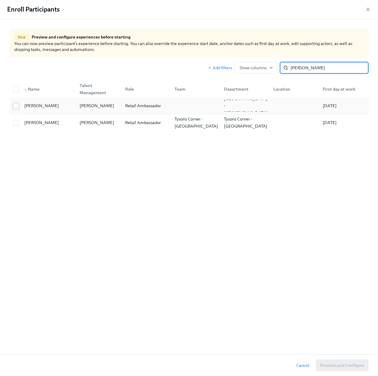
type input "[PERSON_NAME]"
click at [18, 106] on input "checkbox" at bounding box center [15, 105] width 5 height 5
checkbox input "true"
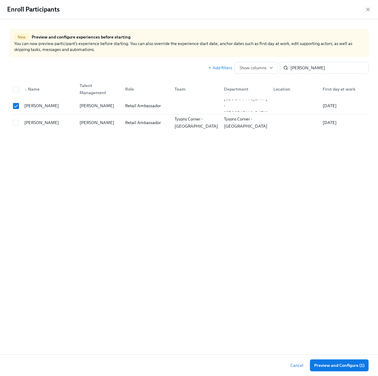
click at [338, 365] on span "Preview and Configure (1)" at bounding box center [339, 365] width 50 height 6
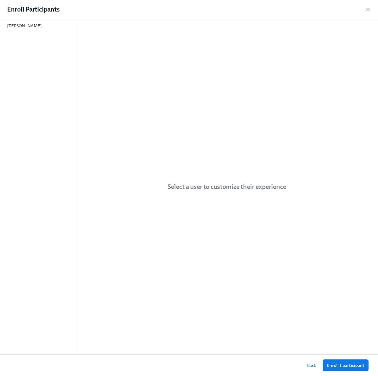
click at [338, 365] on span "Enroll 1 participant" at bounding box center [346, 365] width 38 height 6
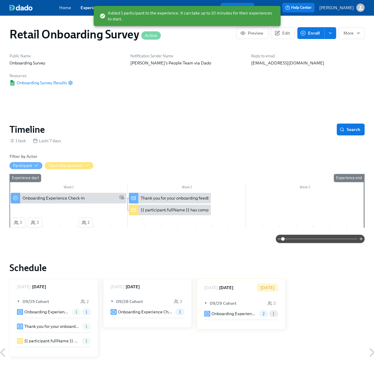
click at [308, 34] on span "Enroll" at bounding box center [310, 33] width 18 height 6
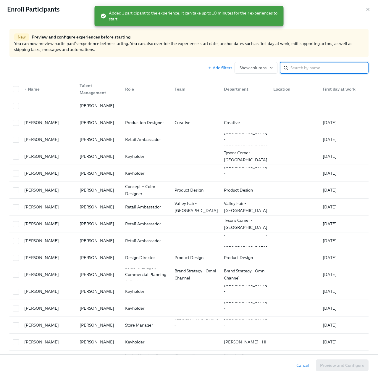
click at [315, 71] on input "search" at bounding box center [330, 68] width 78 height 12
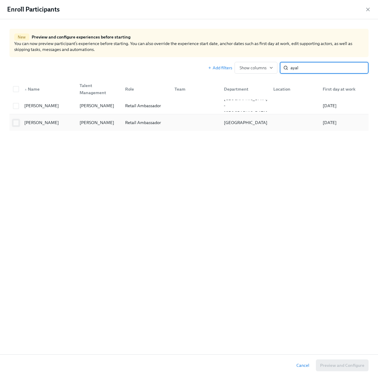
type input "ayal"
click at [16, 123] on input "checkbox" at bounding box center [15, 122] width 5 height 5
checkbox input "true"
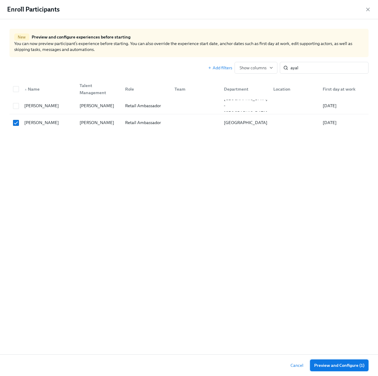
click at [328, 363] on span "Preview and Configure (1)" at bounding box center [339, 365] width 50 height 6
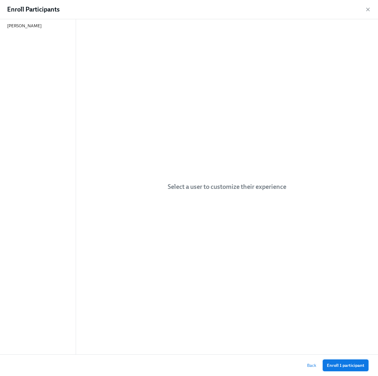
click at [347, 362] on button "Enroll 1 participant" at bounding box center [346, 365] width 46 height 12
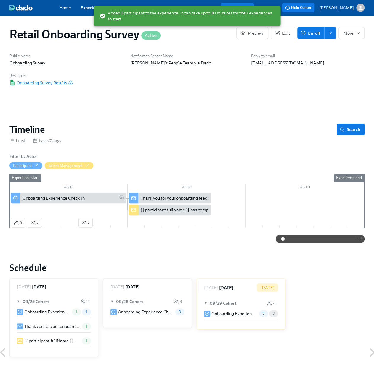
click at [296, 33] on div "Preview Edit Enroll More" at bounding box center [300, 33] width 128 height 12
click at [311, 32] on span "Enroll" at bounding box center [310, 33] width 18 height 6
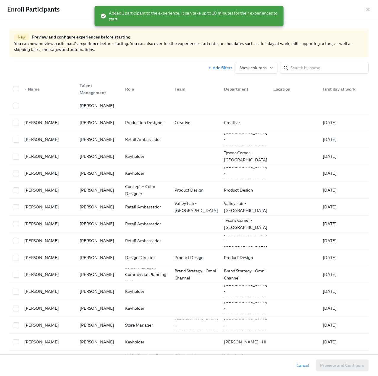
click at [339, 89] on div "First day at work" at bounding box center [339, 89] width 38 height 7
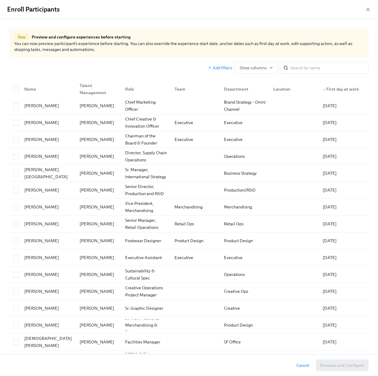
click at [339, 89] on div "▲ First day at work" at bounding box center [340, 89] width 41 height 7
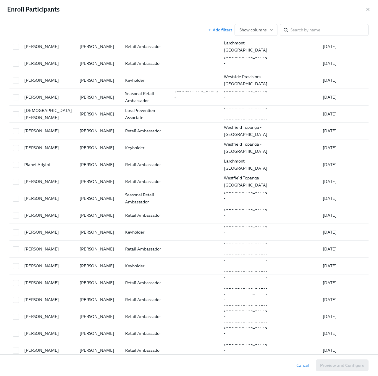
scroll to position [1065, 0]
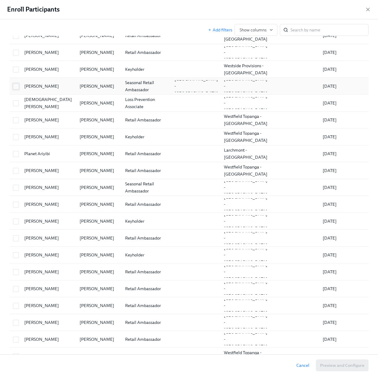
click at [18, 84] on input "checkbox" at bounding box center [15, 86] width 5 height 5
checkbox input "true"
click at [16, 101] on input "checkbox" at bounding box center [15, 103] width 5 height 5
checkbox input "true"
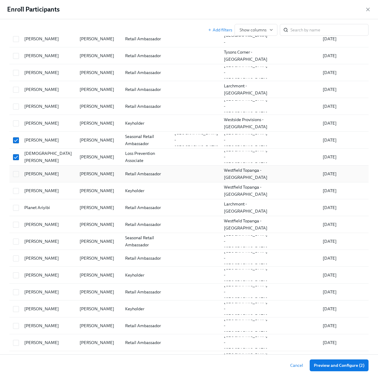
scroll to position [1006, 0]
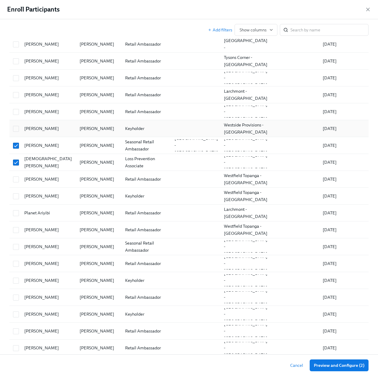
click at [19, 125] on div at bounding box center [16, 128] width 11 height 7
checkbox input "true"
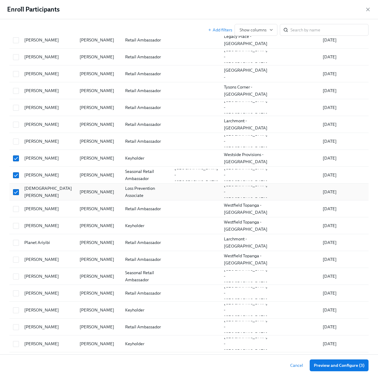
scroll to position [947, 0]
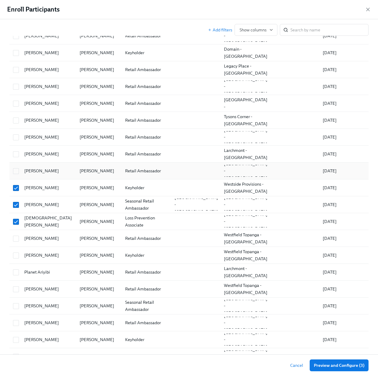
click at [20, 167] on div at bounding box center [16, 170] width 11 height 7
checkbox input "true"
click at [16, 152] on input "checkbox" at bounding box center [15, 154] width 5 height 5
checkbox input "true"
click at [16, 135] on input "checkbox" at bounding box center [15, 137] width 5 height 5
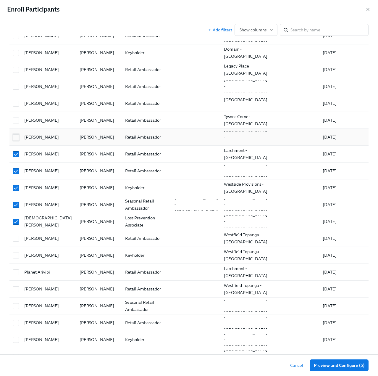
checkbox input "true"
click at [16, 118] on input "checkbox" at bounding box center [15, 120] width 5 height 5
checkbox input "true"
click at [18, 84] on input "checkbox" at bounding box center [15, 86] width 5 height 5
checkbox input "true"
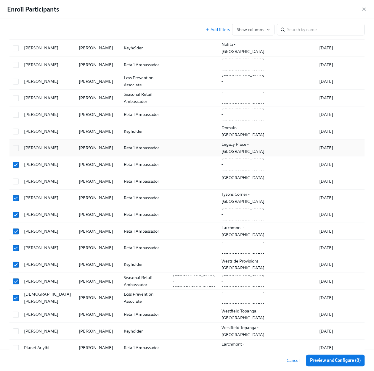
scroll to position [888, 0]
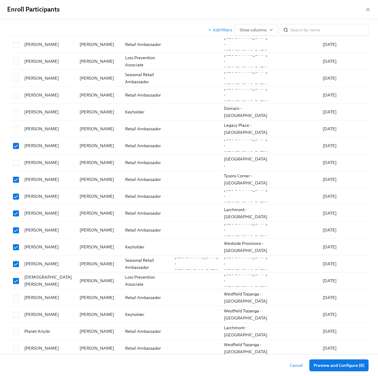
click at [340, 364] on span "Preview and Configure (8)" at bounding box center [339, 365] width 51 height 6
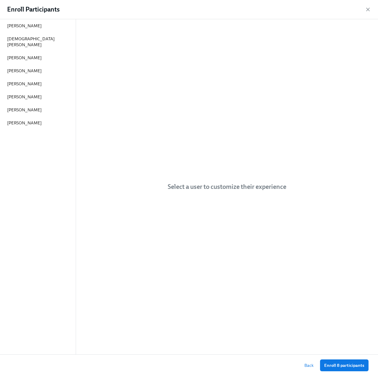
click at [340, 364] on span "Enroll 8 participants" at bounding box center [344, 365] width 40 height 6
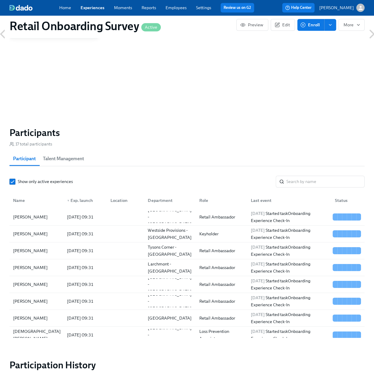
scroll to position [171, 0]
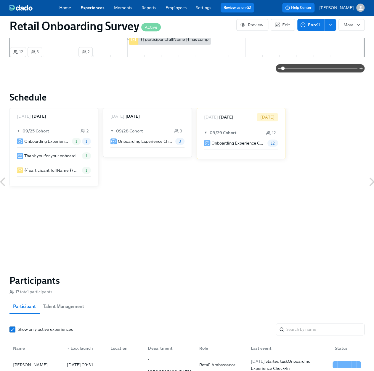
click at [87, 7] on link "Experiences" at bounding box center [92, 7] width 24 height 5
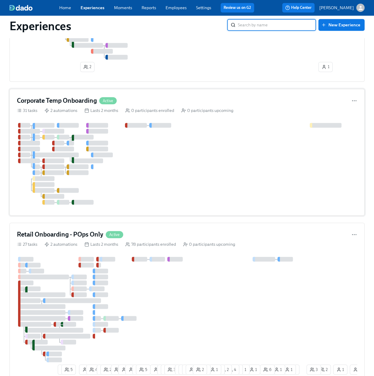
scroll to position [296, 0]
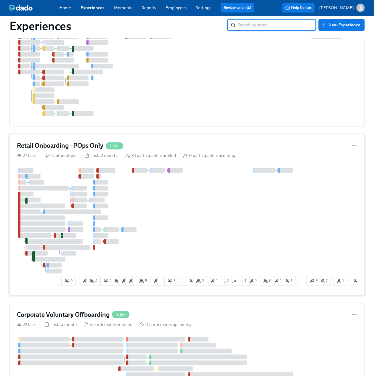
click at [65, 148] on h4 "Retail Onboarding - POps Only" at bounding box center [60, 145] width 86 height 9
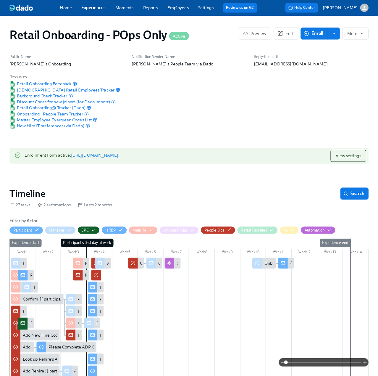
scroll to position [0, 7852]
click at [22, 243] on div "Experience start" at bounding box center [25, 240] width 32 height 8
click at [19, 262] on div at bounding box center [15, 259] width 9 height 11
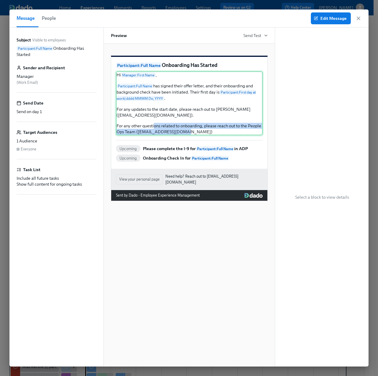
drag, startPoint x: 188, startPoint y: 140, endPoint x: 200, endPoint y: 142, distance: 12.3
click at [117, 108] on div "Hi Manager : First Name , Participant : Full Name has signed their offer letter…" at bounding box center [189, 103] width 147 height 64
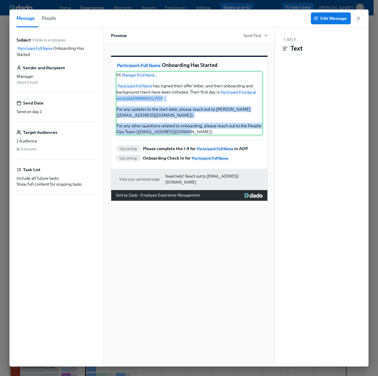
click at [198, 135] on div "Hi Manager : First Name , Participant : Full Name has signed their offer letter…" at bounding box center [189, 103] width 147 height 64
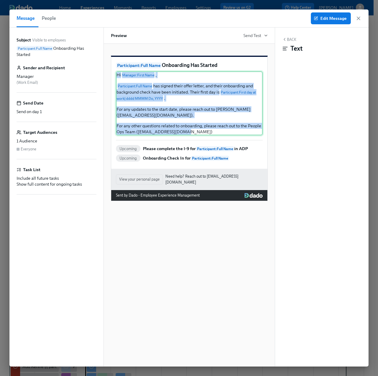
drag, startPoint x: 184, startPoint y: 140, endPoint x: 116, endPoint y: 83, distance: 88.4
click at [116, 83] on div "Hi Manager : First Name , Participant : Full Name has signed their offer letter…" at bounding box center [189, 103] width 147 height 64
copy div "Hi Manager : First Name , Participant : Full Name has signed their offer letter…"
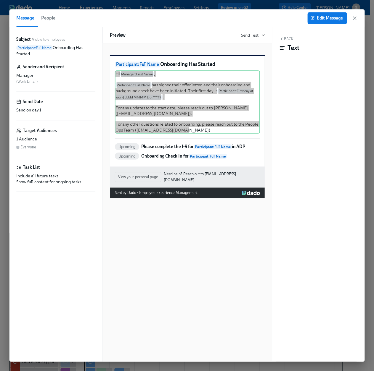
scroll to position [0, 11048]
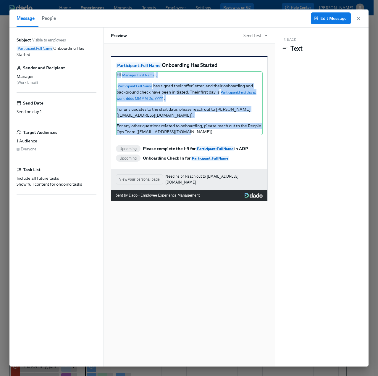
click at [360, 19] on icon "button" at bounding box center [359, 18] width 6 height 6
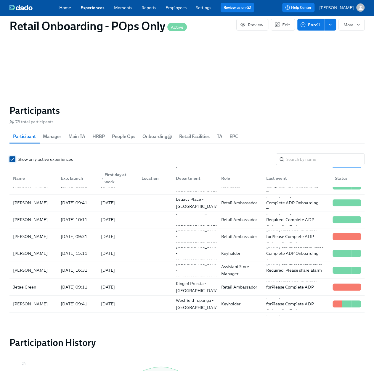
scroll to position [414, 0]
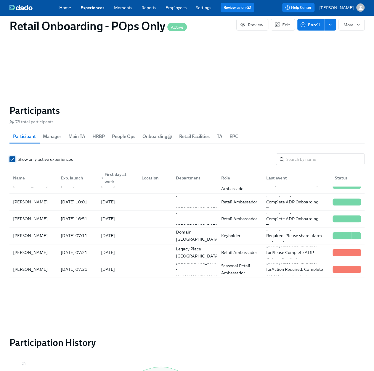
click at [12, 157] on input "Show only active experiences" at bounding box center [12, 159] width 5 height 5
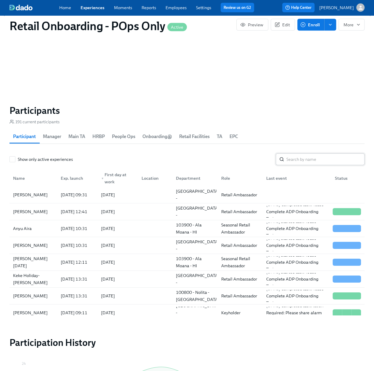
click at [299, 157] on input "search" at bounding box center [325, 160] width 78 height 12
click at [181, 7] on link "Employees" at bounding box center [175, 7] width 21 height 5
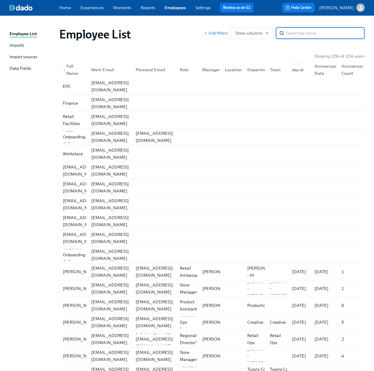
click at [299, 30] on input "search" at bounding box center [325, 33] width 78 height 12
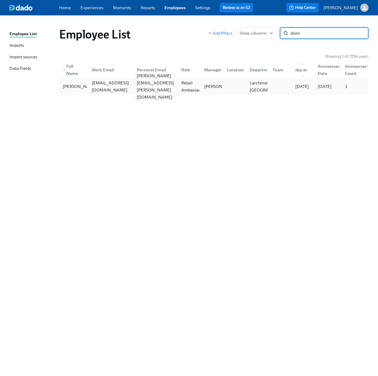
type input "dioni"
click at [140, 83] on div "[PERSON_NAME][EMAIL_ADDRESS][PERSON_NAME][DOMAIN_NAME]" at bounding box center [155, 86] width 43 height 28
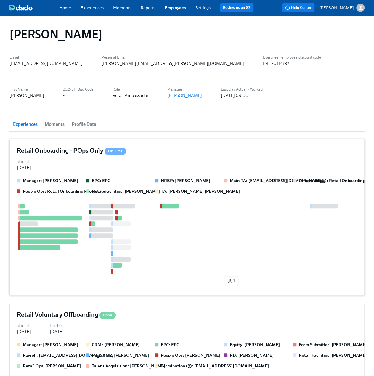
click at [77, 146] on h4 "Retail Onboarding - POps Only On Time" at bounding box center [71, 150] width 109 height 9
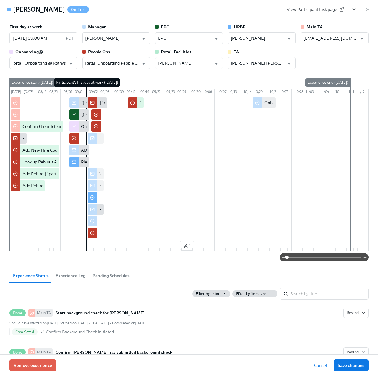
click at [112, 283] on button "Pending Schedules" at bounding box center [111, 275] width 44 height 14
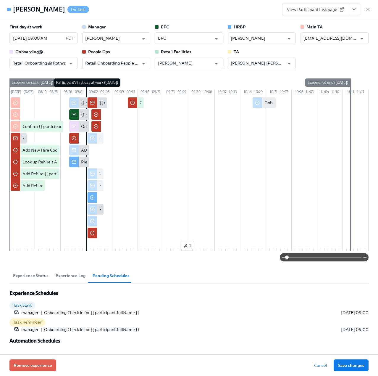
click at [70, 279] on span "Experience Log" at bounding box center [71, 275] width 30 height 7
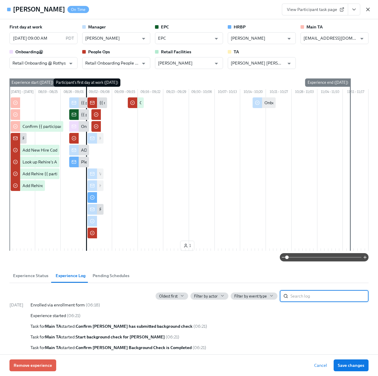
click at [368, 10] on icon "button" at bounding box center [368, 10] width 6 height 6
